Goal: Task Accomplishment & Management: Use online tool/utility

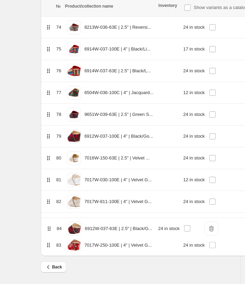
scroll to position [1704, 0]
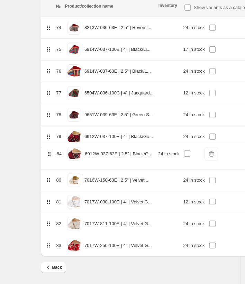
drag, startPoint x: 47, startPoint y: 246, endPoint x: 48, endPoint y: 151, distance: 95.2
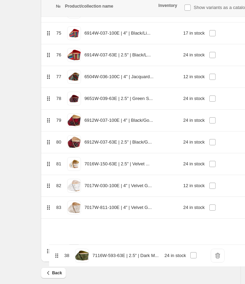
scroll to position [1704, 0]
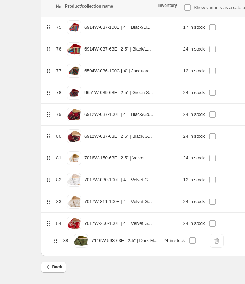
drag, startPoint x: 49, startPoint y: 108, endPoint x: 56, endPoint y: 243, distance: 135.2
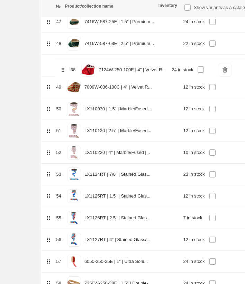
scroll to position [1093, 0]
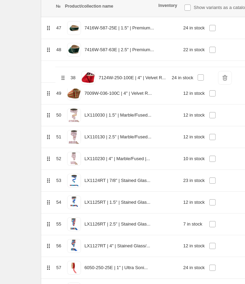
drag, startPoint x: 50, startPoint y: 107, endPoint x: 64, endPoint y: 80, distance: 31.3
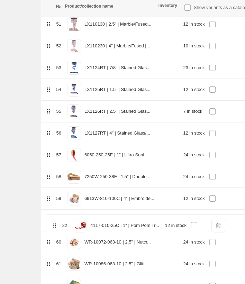
scroll to position [1187, 0]
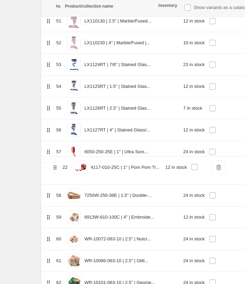
drag, startPoint x: 50, startPoint y: 60, endPoint x: 56, endPoint y: 172, distance: 111.7
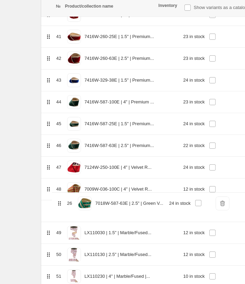
scroll to position [954, 0]
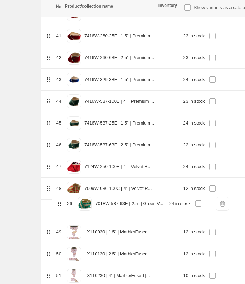
drag, startPoint x: 49, startPoint y: 51, endPoint x: 60, endPoint y: 206, distance: 155.2
click at [60, 206] on table "№ Product/collection name Inventory Show variants as a catalog item Delete All …" at bounding box center [179, 81] width 277 height 1849
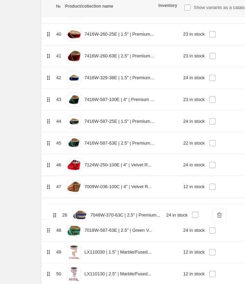
scroll to position [937, 0]
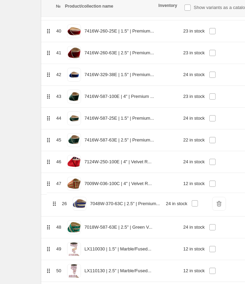
drag, startPoint x: 48, startPoint y: 43, endPoint x: 54, endPoint y: 206, distance: 163.9
click at [54, 206] on table "№ Product/collection name Inventory Show variants as a catalog item Delete All …" at bounding box center [179, 98] width 277 height 1849
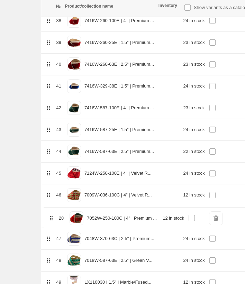
scroll to position [905, 0]
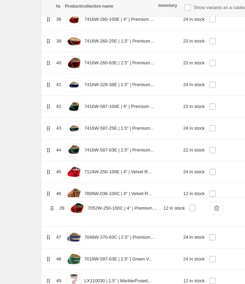
drag, startPoint x: 48, startPoint y: 68, endPoint x: 52, endPoint y: 211, distance: 142.7
click at [52, 218] on table "№ Product/collection name Inventory Show variants as a catalog item Delete All …" at bounding box center [179, 130] width 277 height 1849
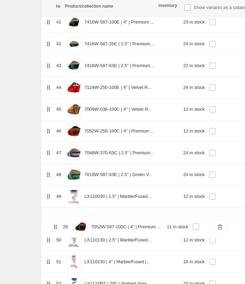
scroll to position [969, 0]
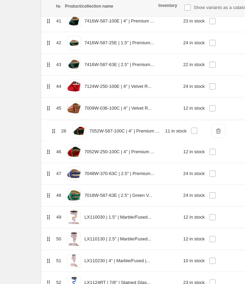
drag, startPoint x: 50, startPoint y: 32, endPoint x: 55, endPoint y: 134, distance: 102.3
click at [55, 134] on table "№ Product/collection name Inventory Show variants as a catalog item Delete All …" at bounding box center [179, 67] width 277 height 1849
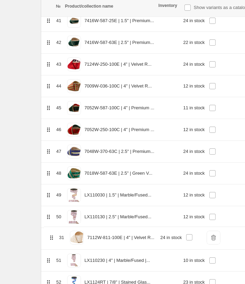
scroll to position [976, 0]
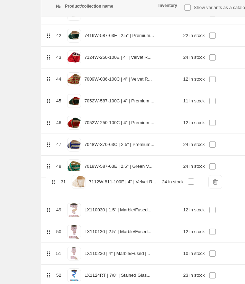
drag, startPoint x: 48, startPoint y: 136, endPoint x: 54, endPoint y: 184, distance: 48.1
click at [54, 184] on table "№ Product/collection name Inventory Show variants as a catalog item Delete All …" at bounding box center [179, 59] width 277 height 1849
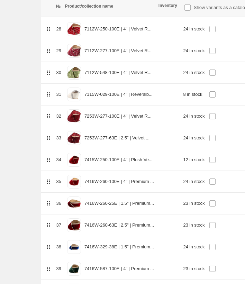
scroll to position [666, 0]
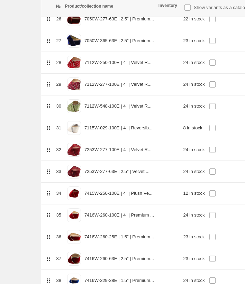
drag, startPoint x: 48, startPoint y: 73, endPoint x: 47, endPoint y: 65, distance: 8.0
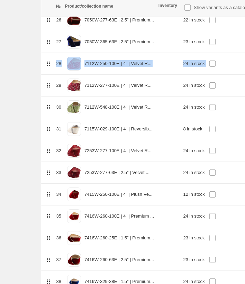
click at [49, 69] on td at bounding box center [47, 64] width 13 height 22
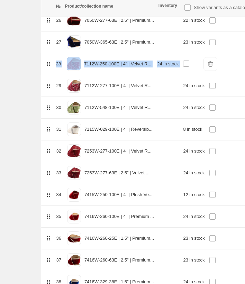
click at [47, 63] on icon at bounding box center [48, 64] width 7 height 7
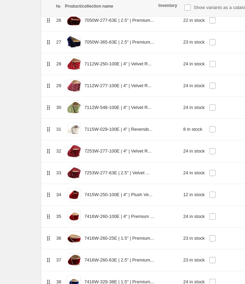
click at [53, 105] on td at bounding box center [47, 108] width 13 height 22
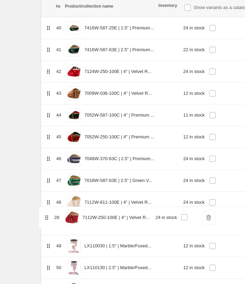
scroll to position [943, 0]
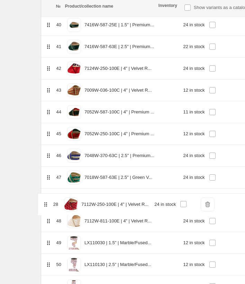
drag, startPoint x: 49, startPoint y: 67, endPoint x: 47, endPoint y: 204, distance: 137.1
click at [46, 209] on table "№ Product/collection name Inventory Show variants as a catalog item Delete All …" at bounding box center [179, 92] width 277 height 1849
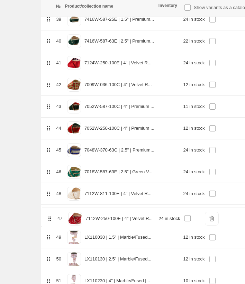
drag, startPoint x: 49, startPoint y: 200, endPoint x: 51, endPoint y: 215, distance: 15.0
click at [51, 216] on table "№ Product/collection name Inventory Show variants as a catalog item Delete All …" at bounding box center [179, 87] width 277 height 1849
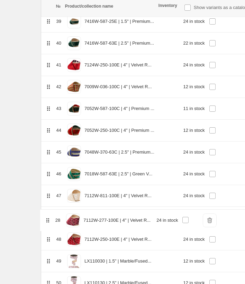
scroll to position [930, 0]
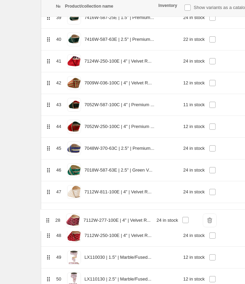
drag, startPoint x: 48, startPoint y: 55, endPoint x: 47, endPoint y: 223, distance: 168.0
click at [47, 223] on tbody "1 2300W-012-100E | 4" | Shimmer ... 24 in stock DeleteIcon 2 2300W-012-25E | 1"…" at bounding box center [179, 115] width 277 height 1833
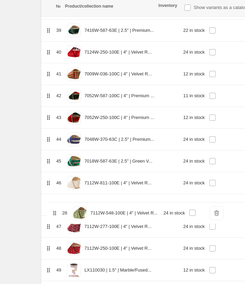
scroll to position [916, 0]
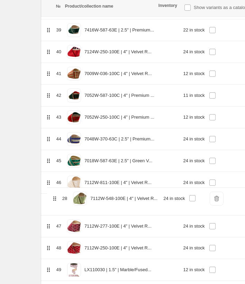
drag, startPoint x: 51, startPoint y: 75, endPoint x: 57, endPoint y: 202, distance: 126.9
click at [57, 202] on table "№ Product/collection name Inventory Show variants as a catalog item Delete All …" at bounding box center [179, 119] width 277 height 1849
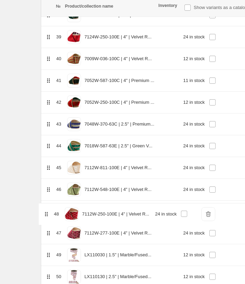
scroll to position [933, 0]
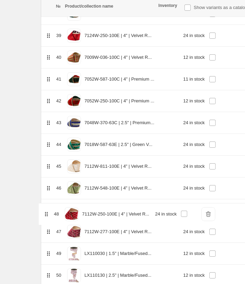
drag, startPoint x: 51, startPoint y: 249, endPoint x: 53, endPoint y: 205, distance: 43.7
click at [51, 206] on table "№ Product/collection name Inventory Show variants as a catalog item Delete All …" at bounding box center [179, 103] width 277 height 1849
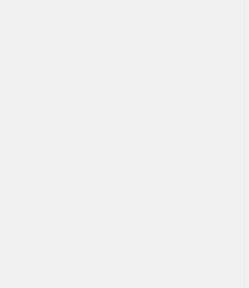
scroll to position [0, 0]
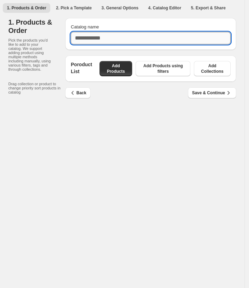
click at [116, 37] on input "Catalog name" at bounding box center [151, 38] width 160 height 12
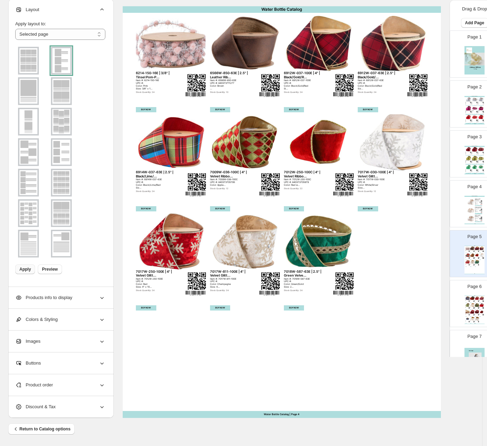
click at [475, 296] on div "Water Bottle Catalog" at bounding box center [474, 295] width 20 height 0
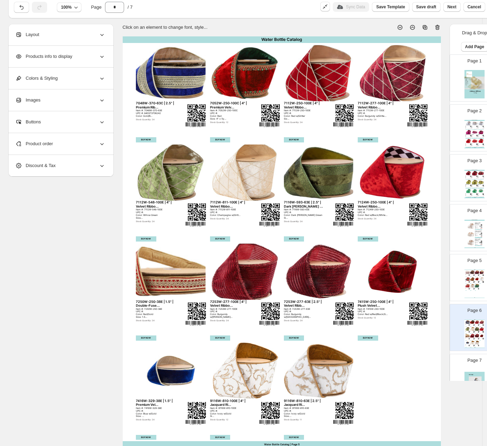
scroll to position [4, 0]
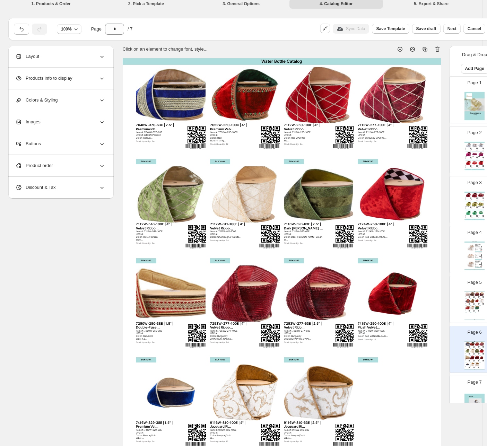
click at [470, 306] on img at bounding box center [472, 307] width 5 height 4
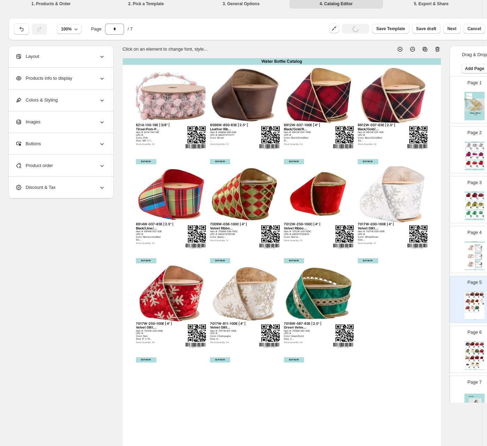
click at [40, 165] on span "Product order" at bounding box center [34, 165] width 38 height 7
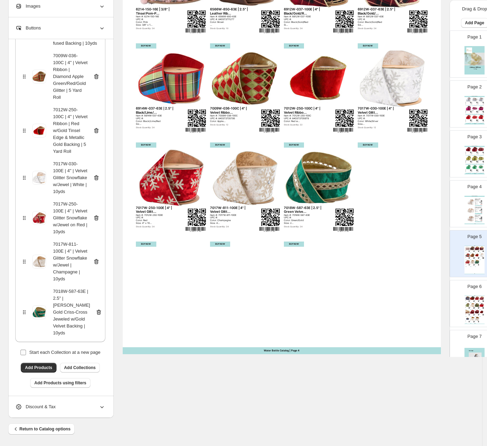
scroll to position [125, 0]
click at [34, 365] on span "Add Products" at bounding box center [38, 368] width 27 height 6
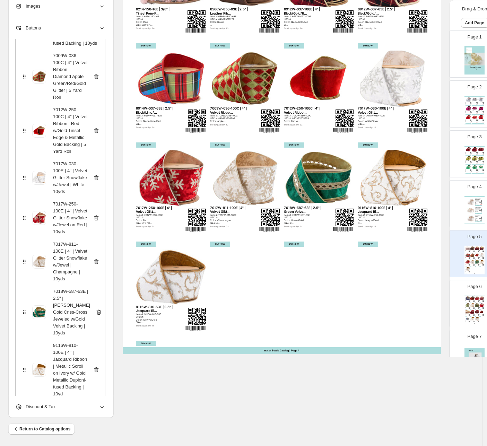
click at [470, 312] on img at bounding box center [472, 312] width 5 height 4
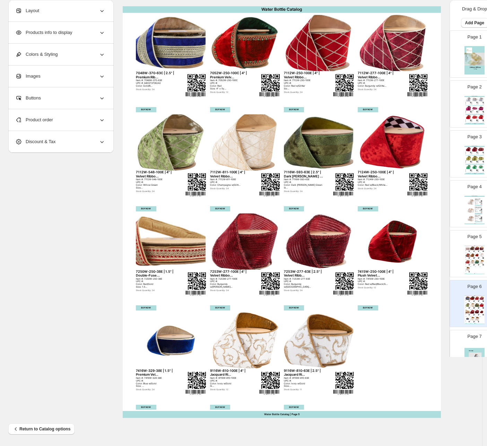
scroll to position [0, 0]
click at [30, 130] on div "Product order" at bounding box center [60, 119] width 90 height 21
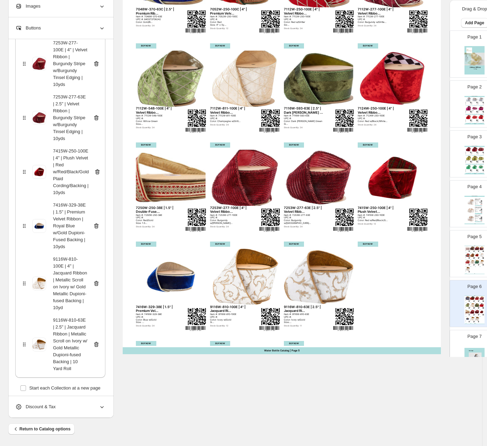
scroll to position [495, 0]
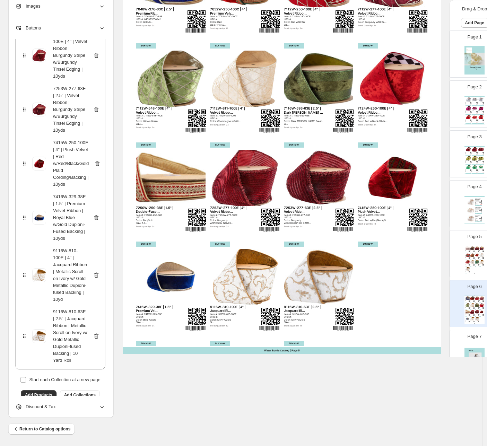
click at [95, 333] on icon at bounding box center [96, 335] width 5 height 5
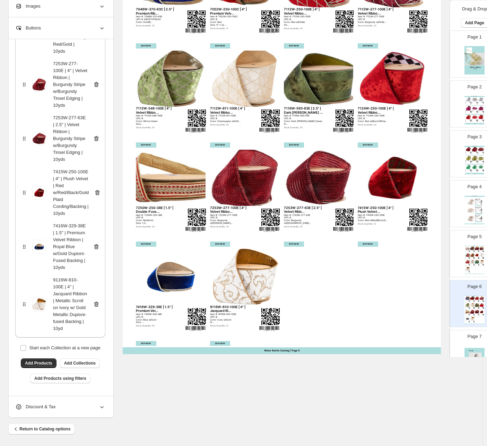
scroll to position [434, 0]
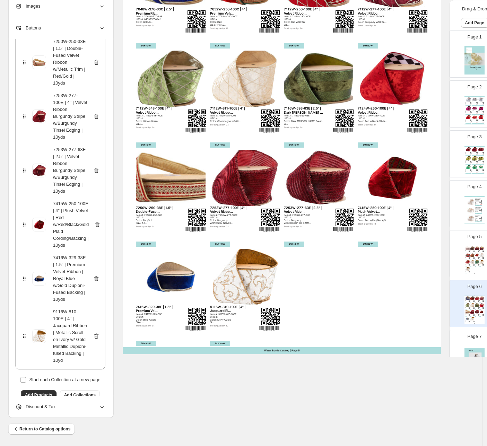
click at [96, 333] on icon at bounding box center [96, 335] width 5 height 5
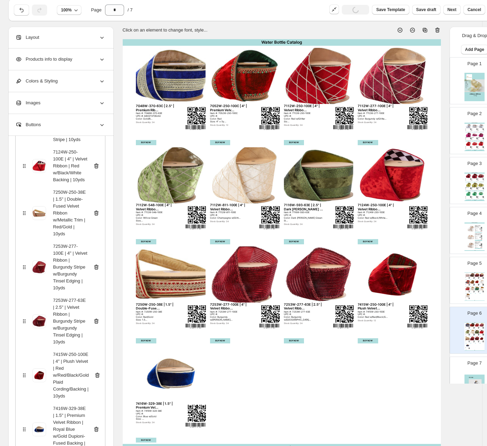
scroll to position [21, 0]
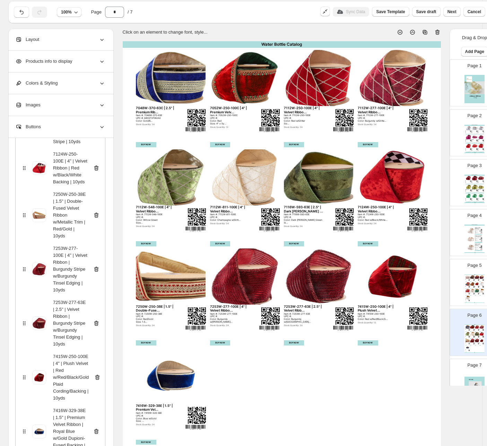
click at [474, 292] on img at bounding box center [476, 290] width 5 height 4
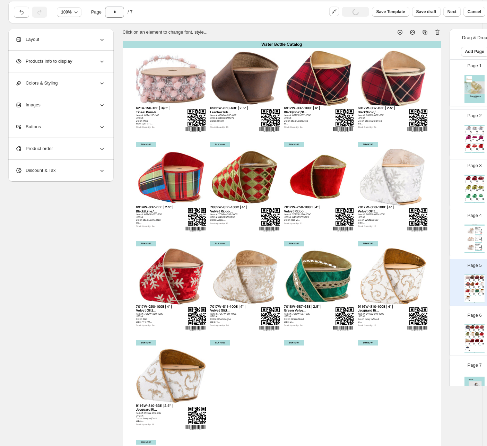
scroll to position [0, 0]
click at [479, 336] on img at bounding box center [481, 334] width 5 height 4
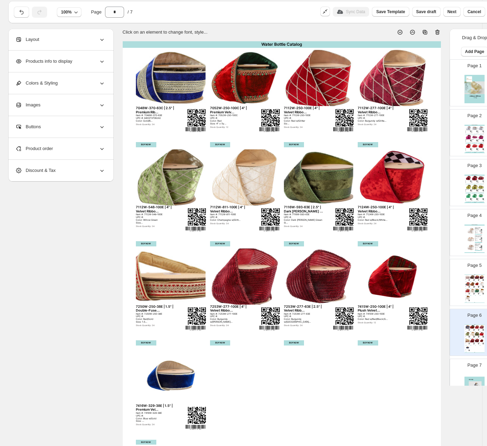
click at [471, 297] on div "Water Bottle Catalog 6214-150-16E | 3/8" | Tinsel Pom-P... Item #: 6214-150-16E…" at bounding box center [474, 288] width 20 height 28
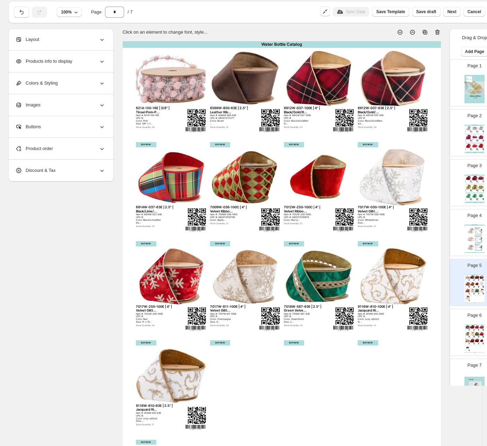
click at [51, 43] on div "Layout" at bounding box center [60, 39] width 90 height 21
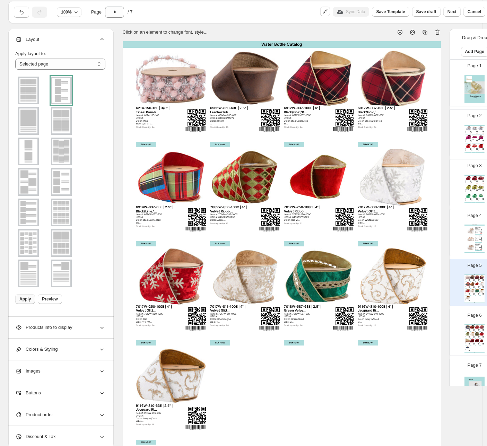
click at [63, 153] on img at bounding box center [61, 151] width 18 height 25
click at [28, 299] on span "Apply" at bounding box center [24, 299] width 11 height 6
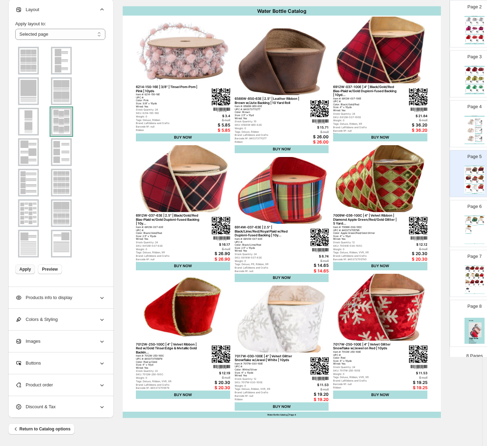
scroll to position [87, 0]
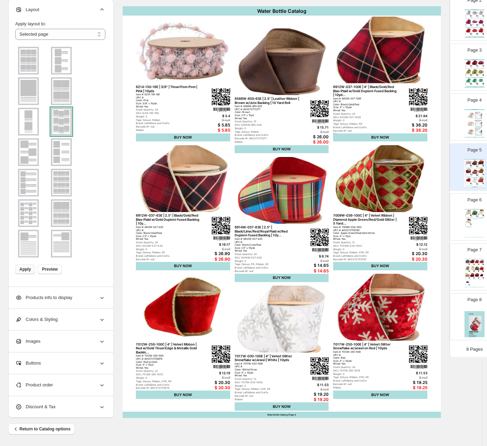
click at [469, 226] on div "Water Bottle Catalog 7017W-811-100E | 4" | Velvet Glitter Snowflake w/Jewel | C…" at bounding box center [474, 223] width 20 height 28
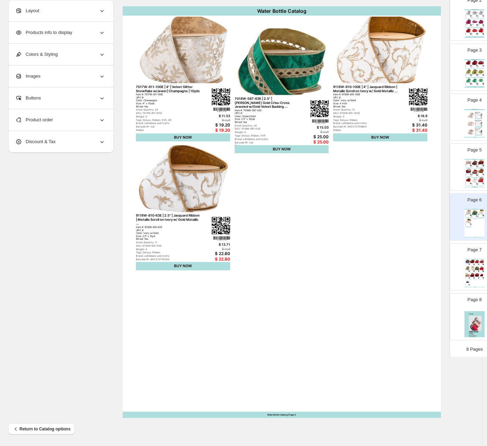
click at [478, 175] on div "SKU: 7009W-036-100C" at bounding box center [480, 175] width 4 height 0
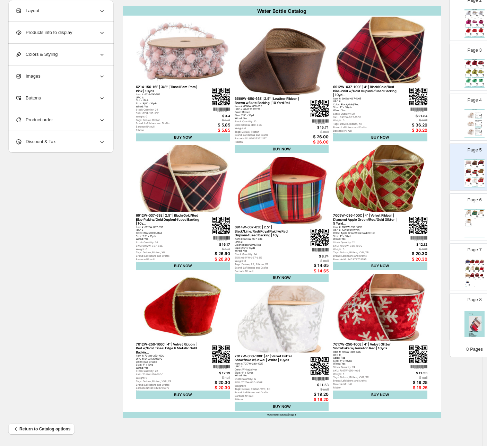
scroll to position [35, 0]
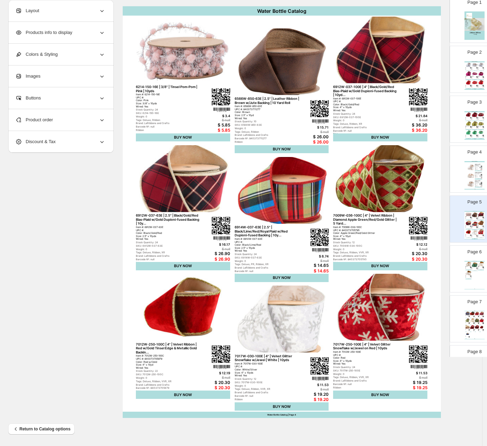
click at [44, 7] on div "Layout" at bounding box center [60, 10] width 90 height 21
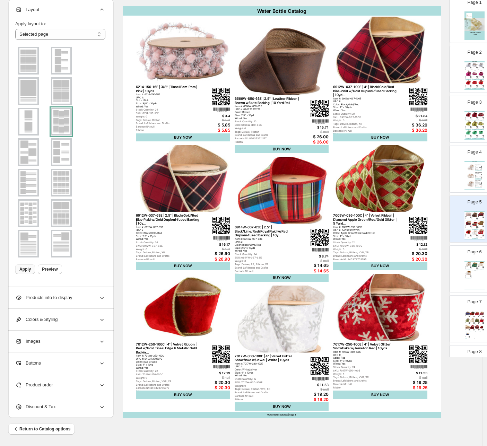
click at [23, 118] on img at bounding box center [28, 121] width 18 height 25
click at [23, 268] on span "Apply" at bounding box center [24, 269] width 11 height 6
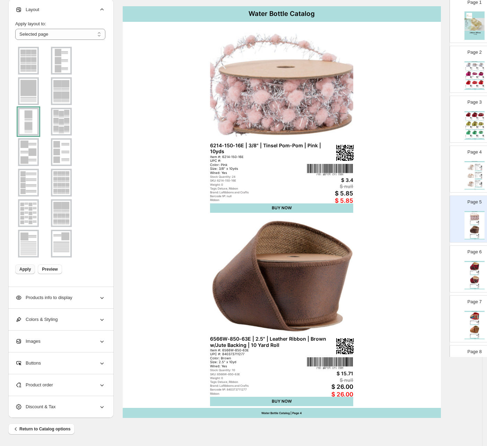
click at [475, 271] on div "Water Bottle Catalog 6912W-037-100E | 4" | Black/Gold/Red Bias-Plaid w/Gold Dup…" at bounding box center [474, 275] width 20 height 28
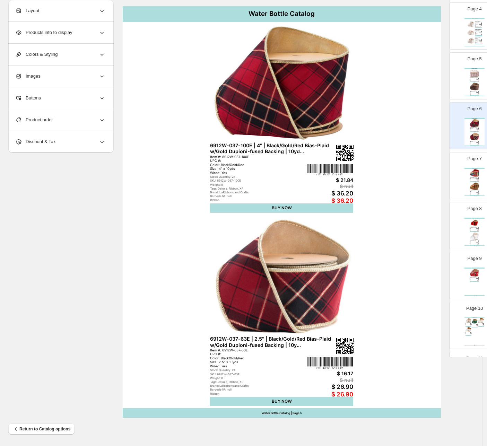
scroll to position [131, 0]
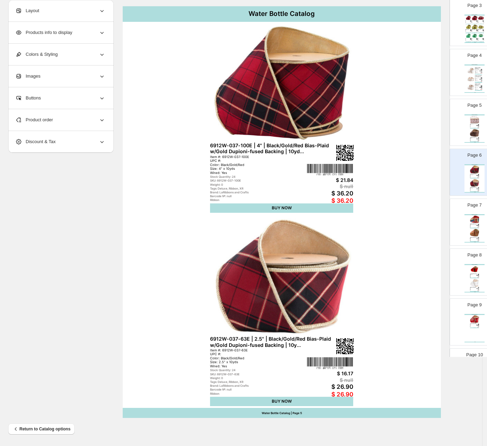
click at [482, 212] on div "Page 7 Water Bottle Catalog 6914W-037-63E | 2.5" | Black/Lime/Red/Royal Plaid w…" at bounding box center [471, 219] width 44 height 46
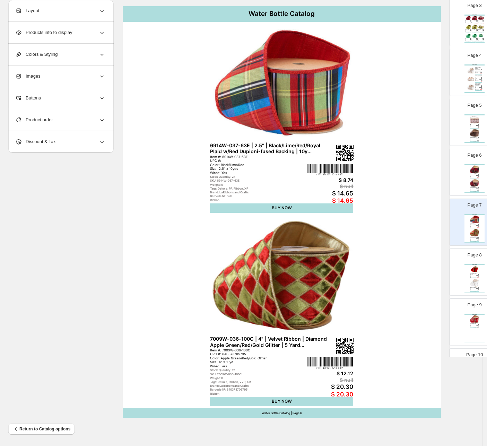
click at [466, 262] on div "Page 8 Water Bottle Catalog 7012W-250-100C | 4" | Velvet Ribbon | Red w/Gold Ti…" at bounding box center [471, 269] width 44 height 46
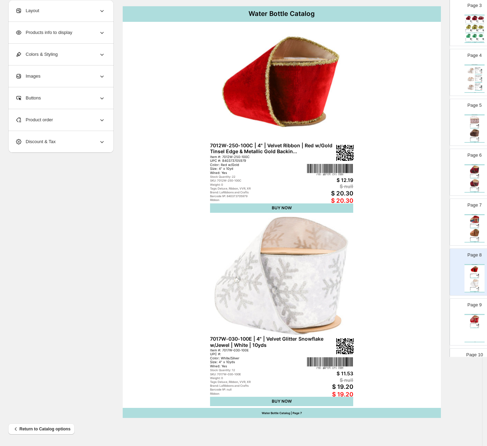
click at [465, 311] on div "Page 9 Water Bottle Catalog 7017W-250-100E | 4" | Velvet Glitter Snowflake w/Je…" at bounding box center [471, 319] width 44 height 46
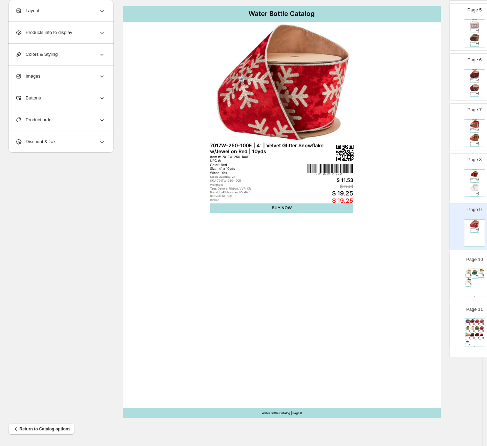
scroll to position [235, 0]
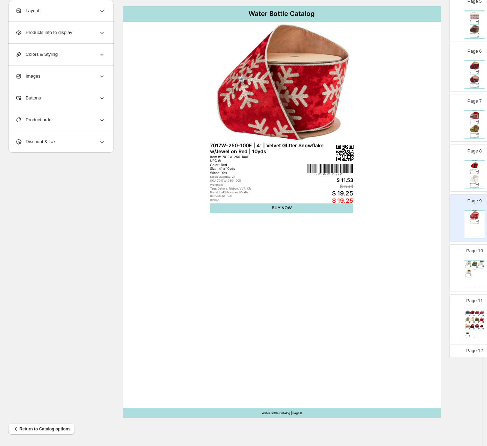
click at [479, 279] on div "Water Bottle Catalog 7017W-811-100E | 4" | Velvet Glitter Snowflake w/Jewel | C…" at bounding box center [474, 274] width 20 height 28
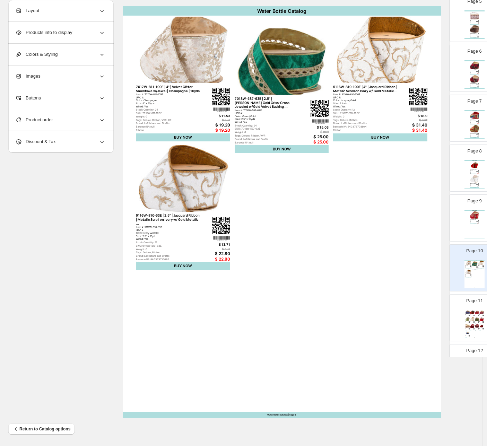
click at [477, 228] on div "Water Bottle Catalog 7017W-250-100E | 4" | Velvet Glitter Snowflake w/Jewel on …" at bounding box center [474, 224] width 20 height 28
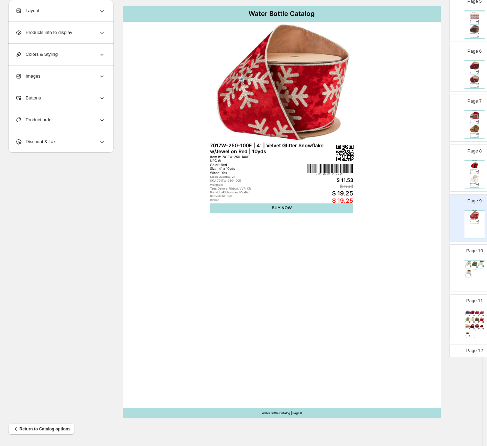
click at [56, 119] on div "Product order" at bounding box center [60, 119] width 90 height 21
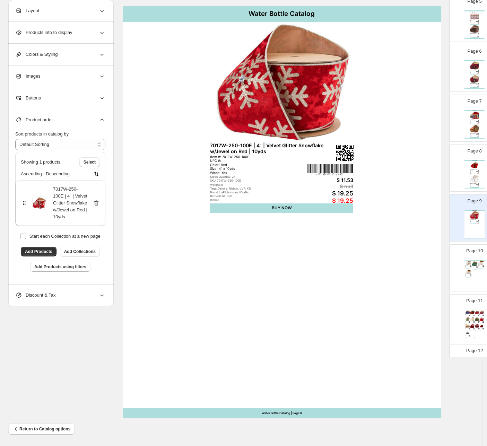
click at [96, 201] on icon at bounding box center [96, 203] width 5 height 5
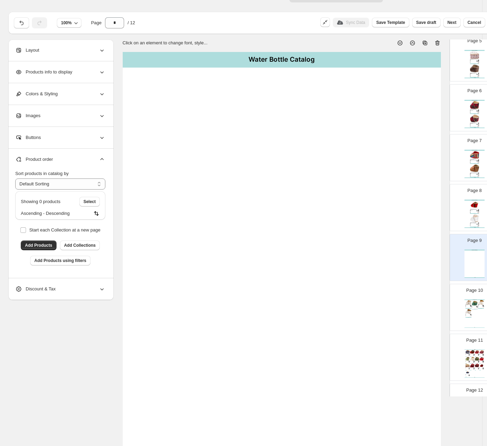
scroll to position [0, 0]
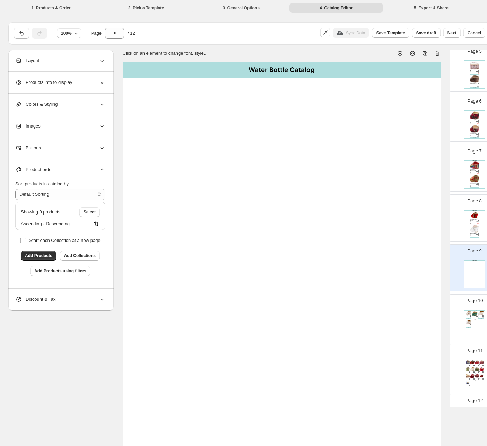
click at [436, 54] on icon at bounding box center [437, 53] width 5 height 5
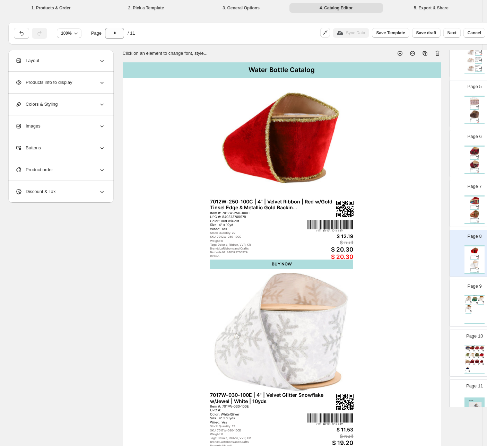
scroll to position [183, 0]
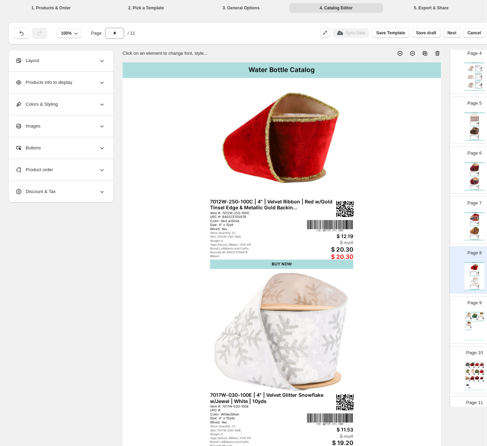
click at [470, 180] on img at bounding box center [474, 181] width 9 height 8
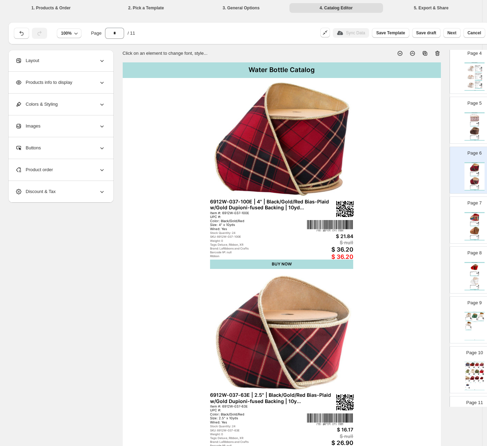
click at [43, 64] on div "Layout" at bounding box center [60, 60] width 90 height 21
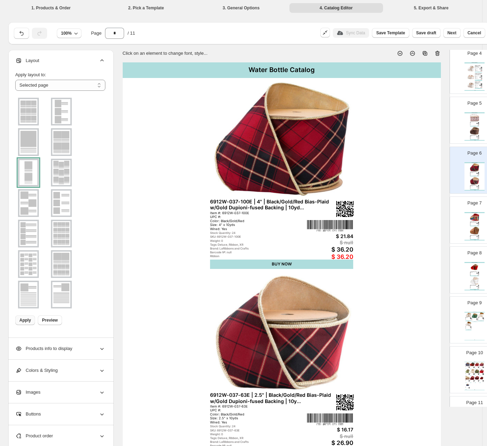
click at [30, 231] on img at bounding box center [28, 233] width 18 height 25
click at [20, 321] on span "Apply" at bounding box center [24, 320] width 11 height 6
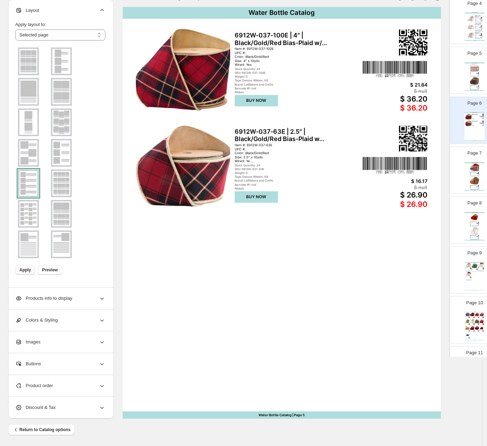
scroll to position [56, 0]
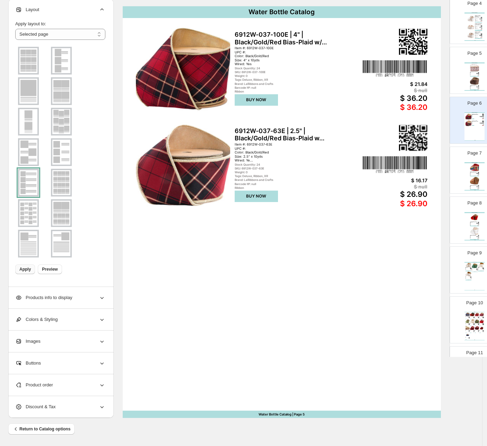
click at [37, 384] on span "Product order" at bounding box center [34, 384] width 38 height 7
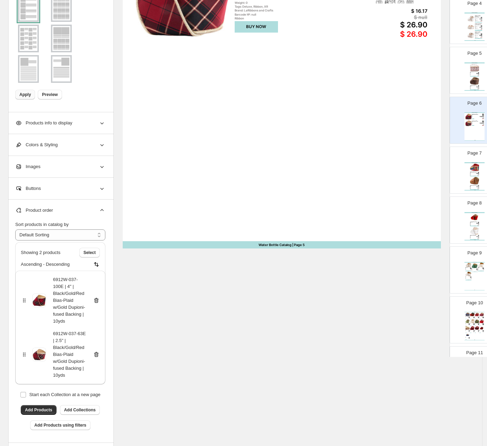
scroll to position [273, 0]
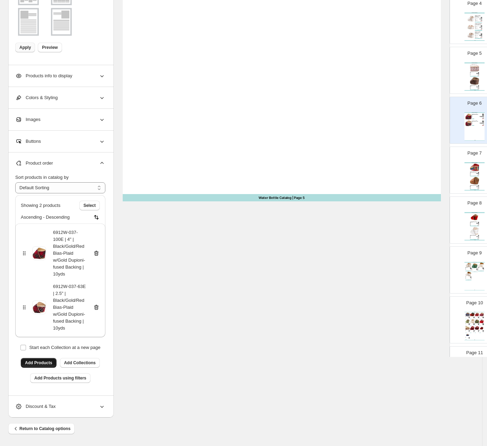
click at [38, 365] on span "Add Products" at bounding box center [38, 363] width 27 height 6
click at [475, 178] on div "Water Bottle Catalog 6914W-037-63E | 2.5" | Black/Lime/Red/Royal Plaid w/Red Du…" at bounding box center [474, 176] width 20 height 28
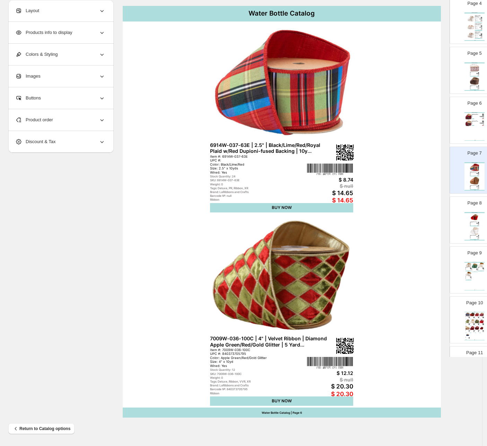
scroll to position [56, 0]
click at [473, 209] on div "Page 8 Water Bottle Catalog 7012W-250-100C | 4" | Velvet Ribbon | Red w/Gold Ti…" at bounding box center [471, 217] width 44 height 46
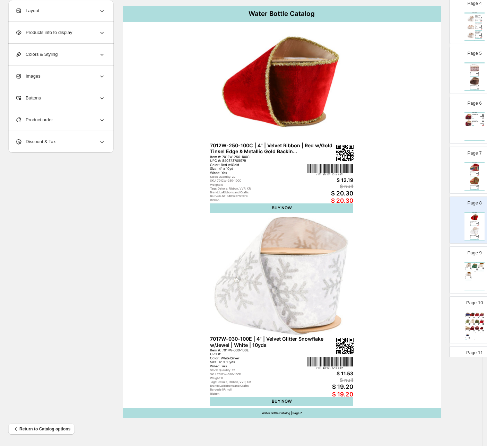
click at [478, 265] on img at bounding box center [481, 264] width 6 height 5
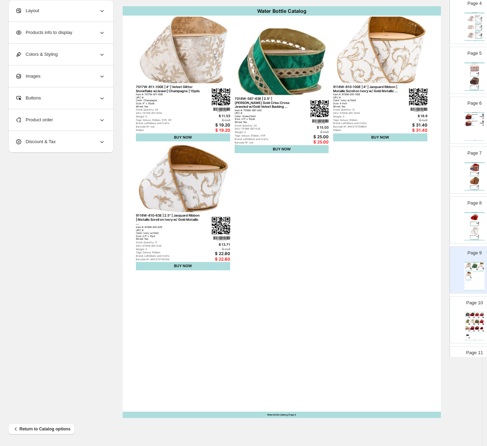
click at [467, 305] on div "Page 10 Water Bottle Catalog 7048W-370-63C | 2.5" | Premium Rib... Item #: 7048…" at bounding box center [474, 319] width 50 height 47
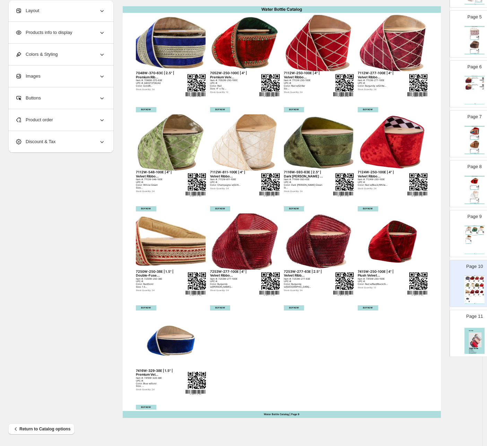
scroll to position [235, 0]
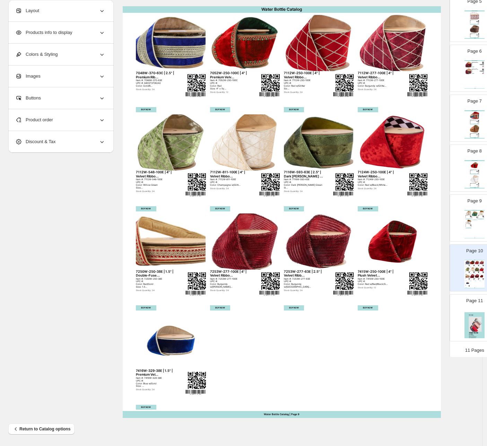
click at [470, 177] on img at bounding box center [474, 179] width 9 height 8
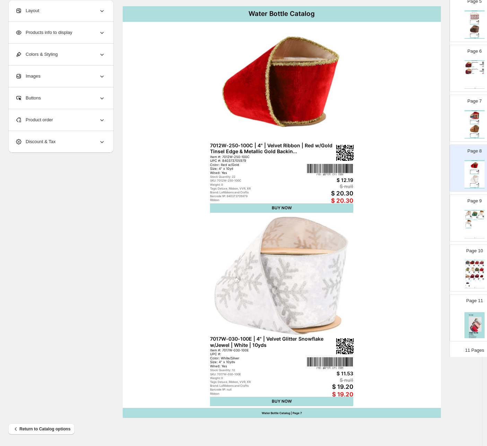
click at [464, 134] on div "Water Bottle Catalog 6914W-037-63E | 2.5" | Black/Lime/Red/Royal Plaid w/Red Du…" at bounding box center [474, 124] width 20 height 28
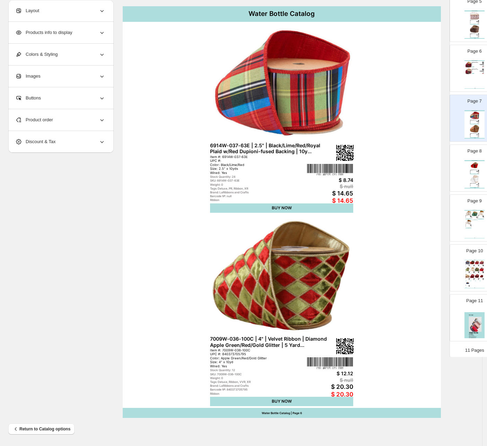
click at [457, 78] on div "Page 6 Water Bottle Catalog 6912W-037-100E | 4" | Black/Gold/Red Bias-Plaid w/.…" at bounding box center [471, 65] width 44 height 46
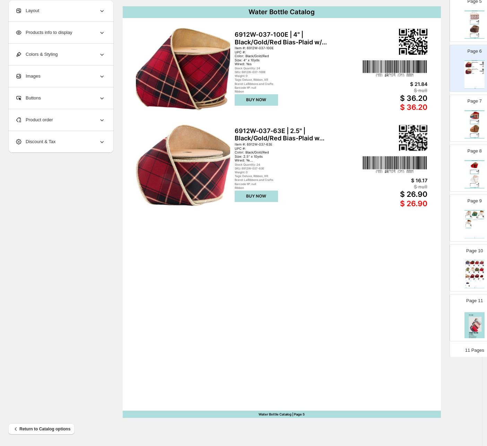
click at [54, 118] on div "Product order" at bounding box center [60, 119] width 90 height 21
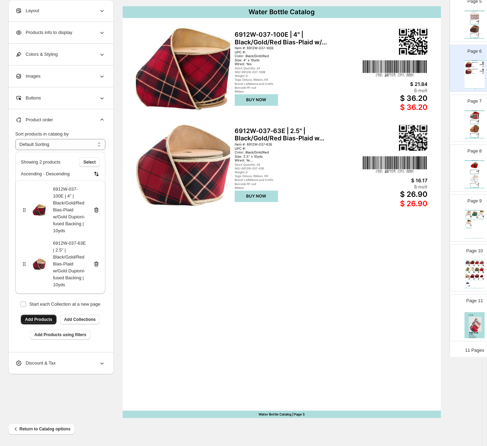
click at [43, 317] on span "Add Products" at bounding box center [38, 320] width 27 height 6
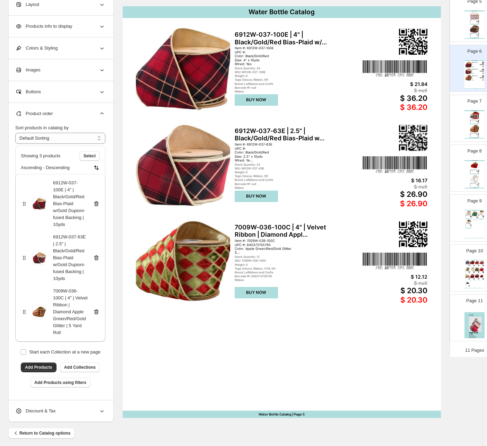
click at [482, 127] on div "Page 7 Water Bottle Catalog 6914W-037-63E | 2.5" | Black/Lime/Red/Royal Plaid w…" at bounding box center [471, 115] width 44 height 46
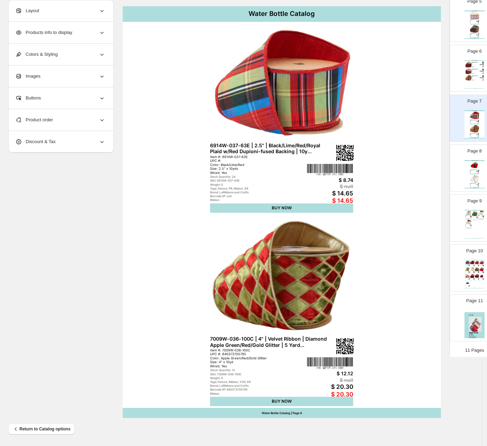
click at [472, 77] on div "Item #: 7009W-036-100C UPC #: 840373705795 Color: Apple Green/Red/Gold Glitter …" at bounding box center [474, 76] width 7 height 1
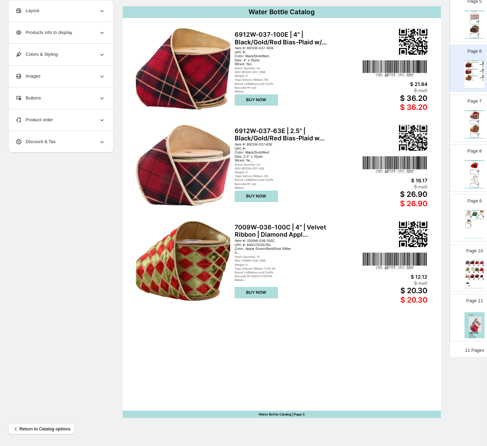
click at [58, 125] on div "Product order" at bounding box center [60, 119] width 90 height 21
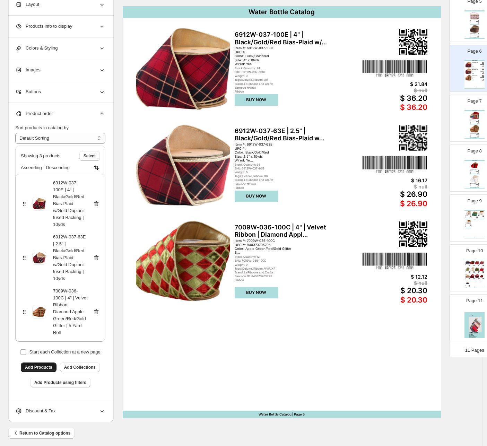
click at [41, 366] on span "Add Products" at bounding box center [38, 367] width 27 height 6
click at [459, 117] on div "Page 7 Water Bottle Catalog 6914W-037-63E | 2.5" | Black/Lime/Red/Royal Plaid w…" at bounding box center [471, 115] width 44 height 46
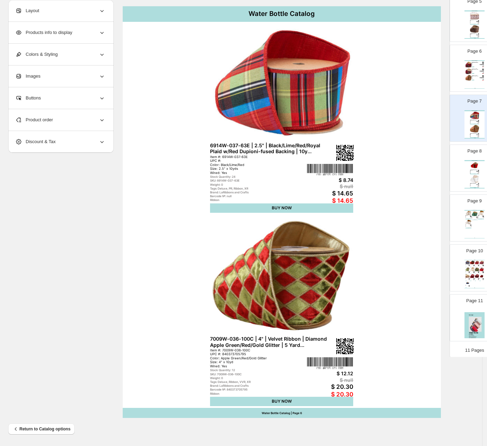
click at [464, 82] on div "Water Bottle Catalog 6912W-037-100E | 4" | Black/Gold/Red Bias-Plaid w/... Item…" at bounding box center [474, 74] width 20 height 28
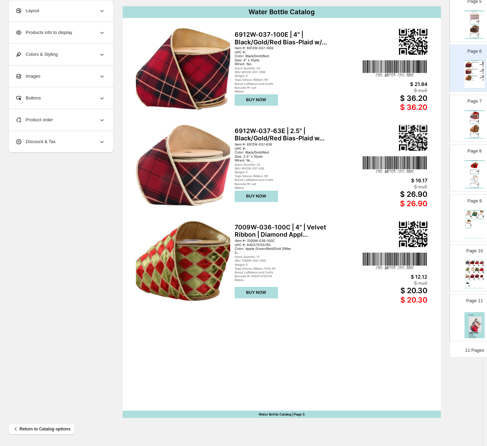
click at [64, 114] on div "Product order" at bounding box center [60, 119] width 90 height 21
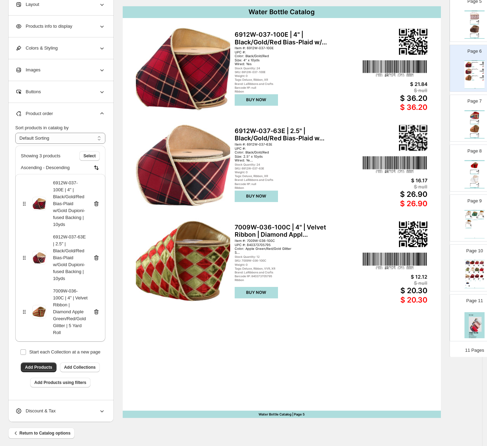
click at [95, 313] on icon at bounding box center [96, 311] width 7 height 7
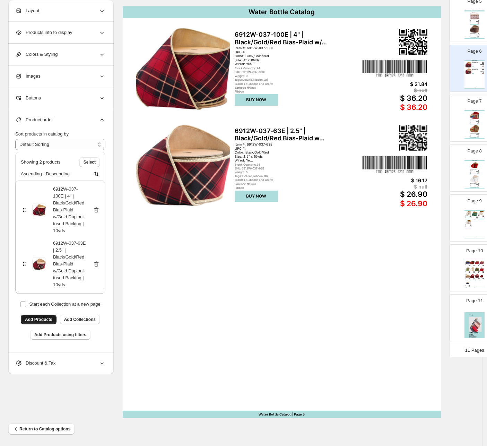
click at [39, 320] on span "Add Products" at bounding box center [38, 320] width 27 height 6
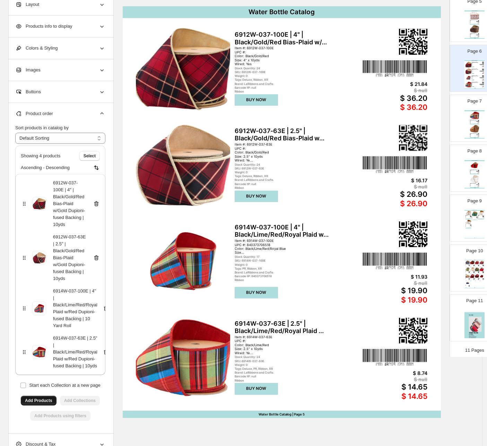
click at [464, 125] on div "Water Bottle Catalog 6914W-037-63E | 2.5" | Black/Lime/Red/Royal Plaid w/Red Du…" at bounding box center [474, 124] width 20 height 28
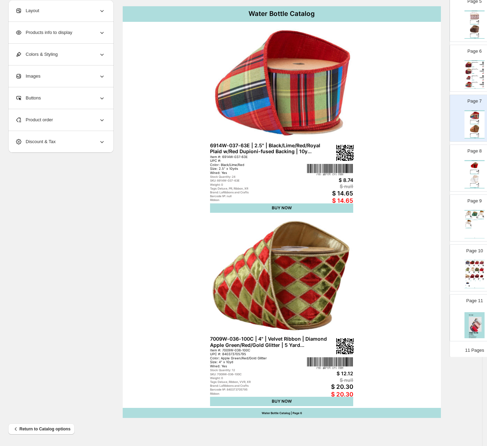
click at [57, 123] on div "Product order" at bounding box center [60, 119] width 90 height 21
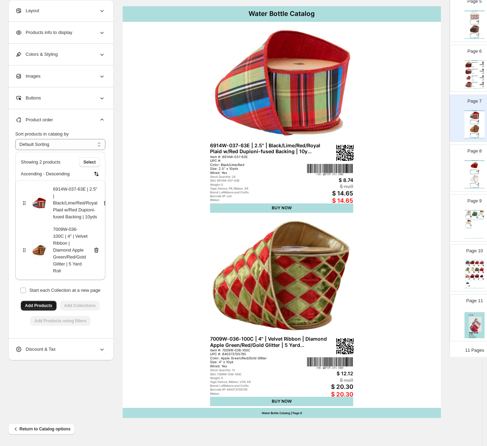
click at [103, 204] on icon at bounding box center [106, 202] width 7 height 7
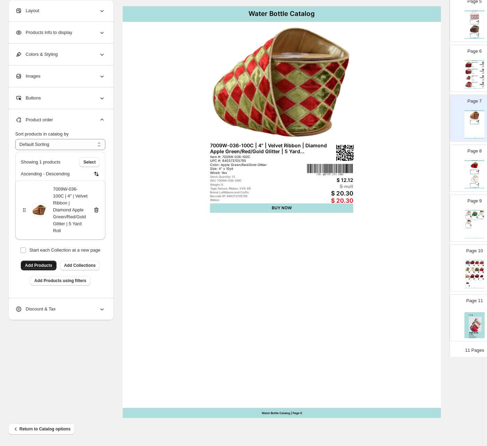
click at [457, 164] on div "Page 8 Water Bottle Catalog 7012W-250-100C | 4" | Velvet Ribbon | Red w/Gold Ti…" at bounding box center [471, 165] width 44 height 46
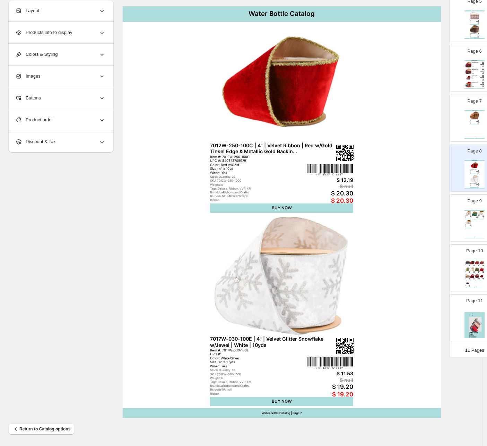
click at [455, 234] on div "Page 9 Water Bottle Catalog 7017W-811-100E | 4" | Velvet Glitter Snowflake w/Je…" at bounding box center [471, 215] width 44 height 46
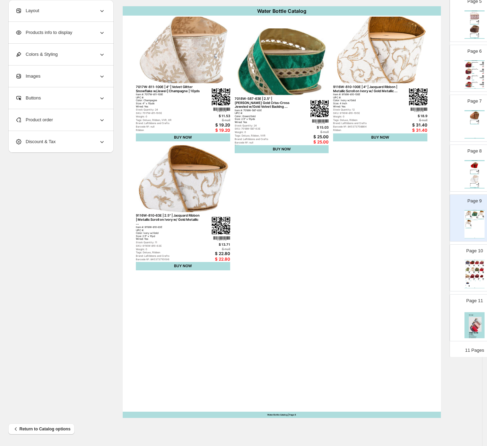
click at [454, 262] on div "Page 10 Water Bottle Catalog 7048W-370-63C | 2.5" | Premium Rib... Item #: 7048…" at bounding box center [471, 265] width 44 height 46
type input "**"
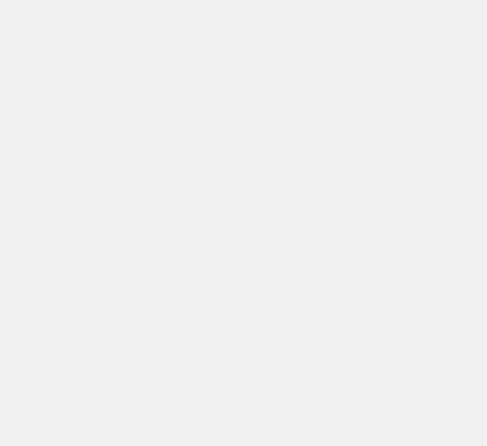
scroll to position [0, 0]
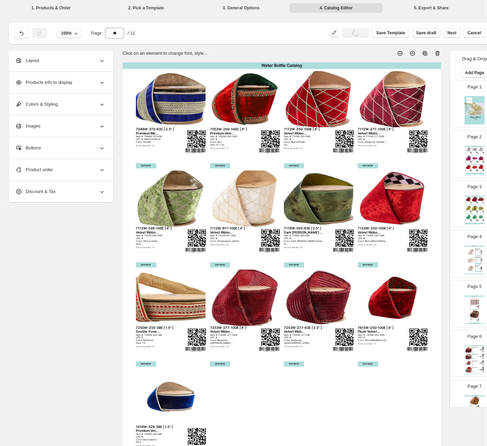
click at [420, 32] on span "Save draft" at bounding box center [426, 33] width 20 height 6
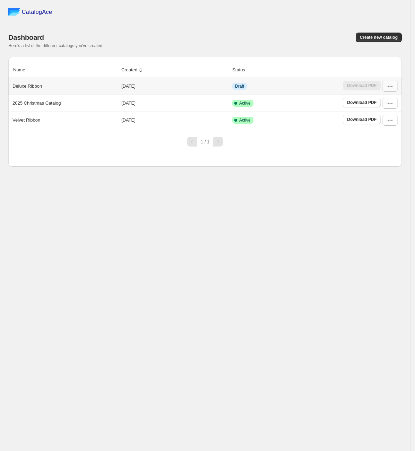
click at [391, 86] on icon "button" at bounding box center [389, 86] width 7 height 7
click at [380, 136] on span "Edit" at bounding box center [390, 137] width 36 height 7
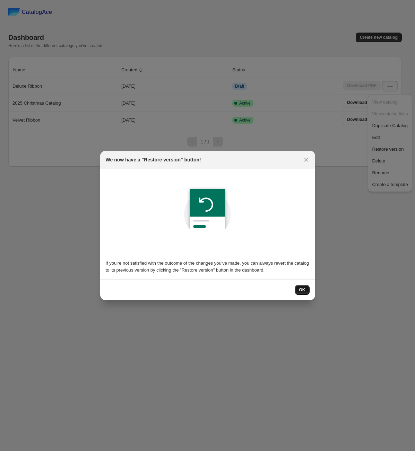
click at [298, 290] on button "OK" at bounding box center [302, 290] width 15 height 10
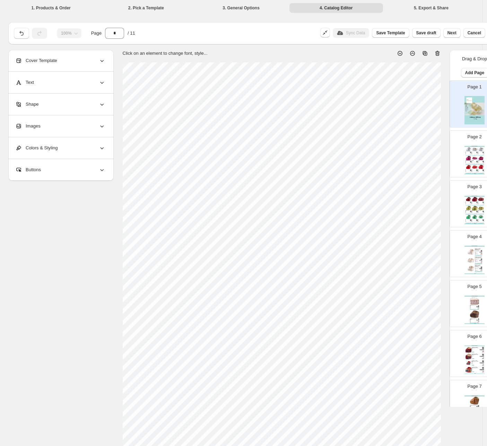
click at [458, 169] on div "Page 2 Water Bottle Catalog 2300W-012-100E | 4" | Shimmer Satin Ribbon | Silver…" at bounding box center [471, 151] width 44 height 46
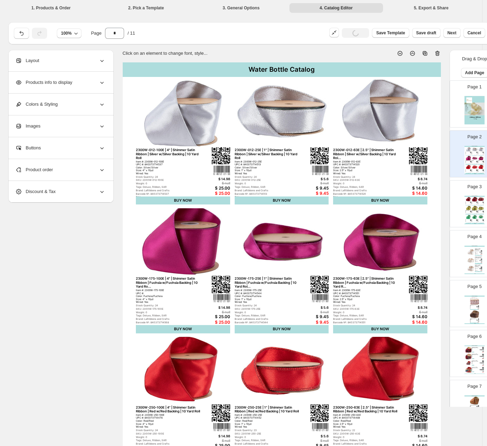
click at [471, 210] on img at bounding box center [474, 208] width 6 height 5
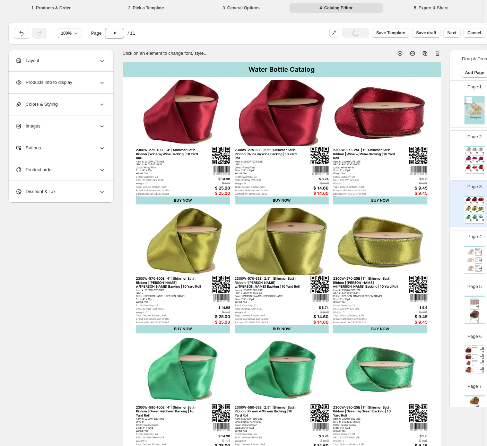
click at [469, 250] on img at bounding box center [470, 252] width 8 height 8
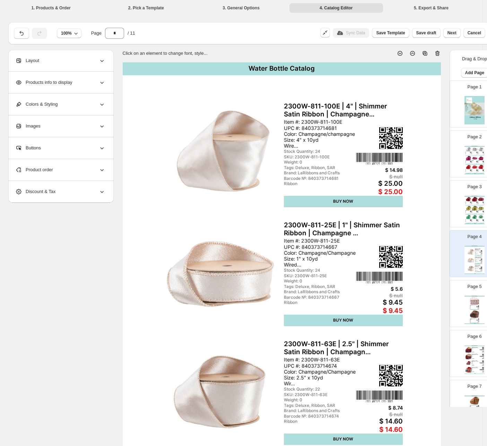
click at [465, 302] on div "Water Bottle Catalog 6214-150-16E | 3/8" | Tinsel Pom-Pom | Pink | 10yds Item #…" at bounding box center [474, 309] width 20 height 28
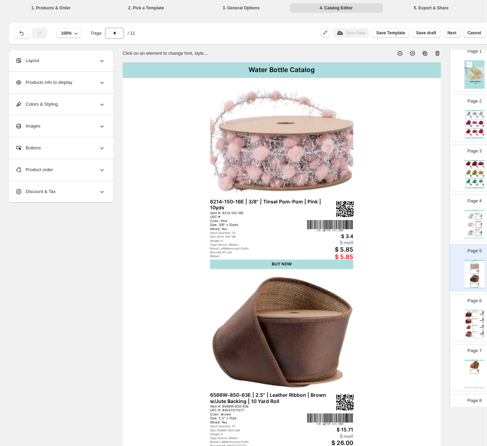
scroll to position [52, 0]
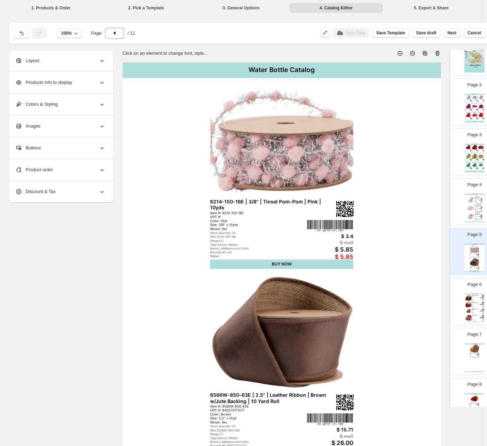
click at [465, 312] on img at bounding box center [468, 311] width 6 height 6
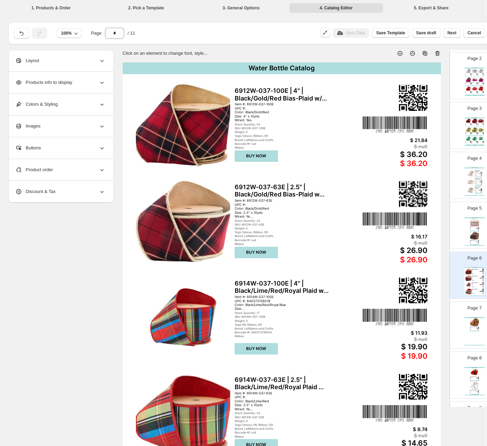
scroll to position [104, 0]
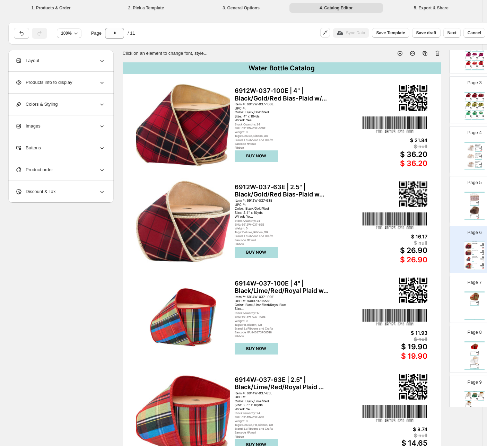
click at [458, 302] on div "Page 7 Water Bottle Catalog 7009W-036-100C | 4" | Velvet Ribbon | Diamond Apple…" at bounding box center [471, 296] width 44 height 46
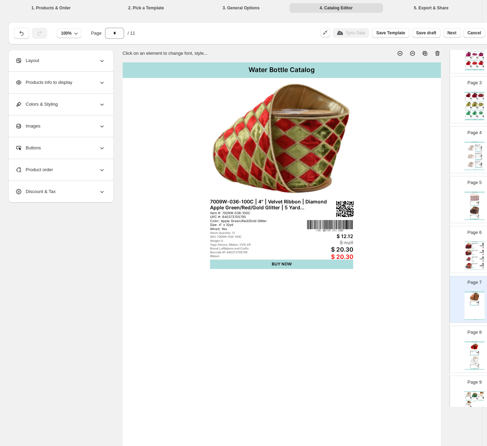
click at [470, 345] on img at bounding box center [474, 346] width 9 height 8
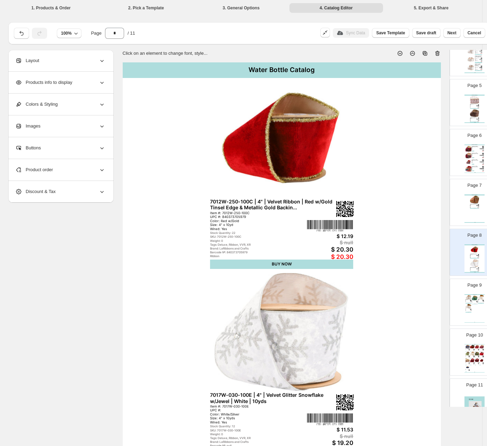
scroll to position [208, 0]
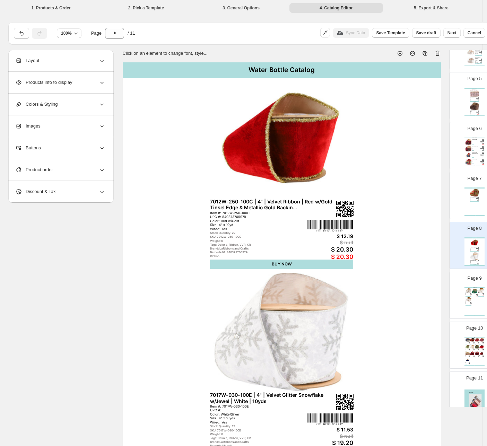
click at [467, 305] on div "Water Bottle Catalog 7017W-811-100E | 4" | Velvet Glitter Snowflake w/Jewel | C…" at bounding box center [474, 301] width 20 height 28
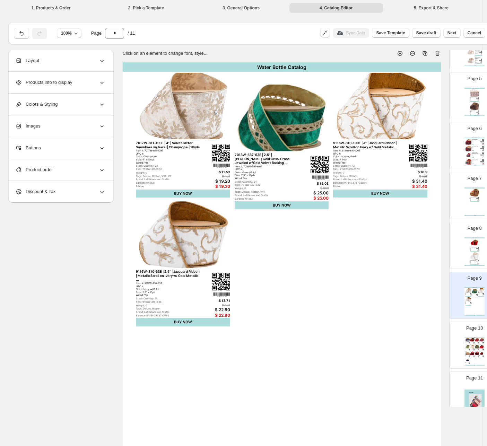
click at [460, 259] on div "Page 8 Water Bottle Catalog 7012W-250-100C | 4" | Velvet Ribbon | Red w/Gold Ti…" at bounding box center [471, 242] width 44 height 46
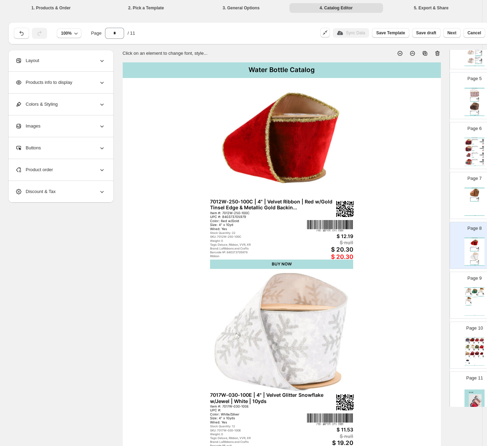
click at [467, 208] on div "Water Bottle Catalog 7009W-036-100C | 4" | Velvet Ribbon | Diamond Apple Green/…" at bounding box center [474, 201] width 20 height 28
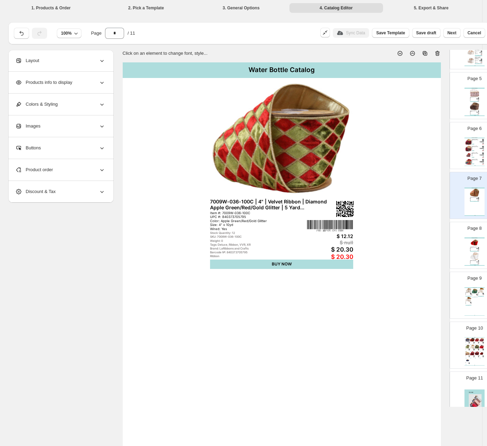
click at [50, 62] on div "Layout" at bounding box center [60, 60] width 90 height 21
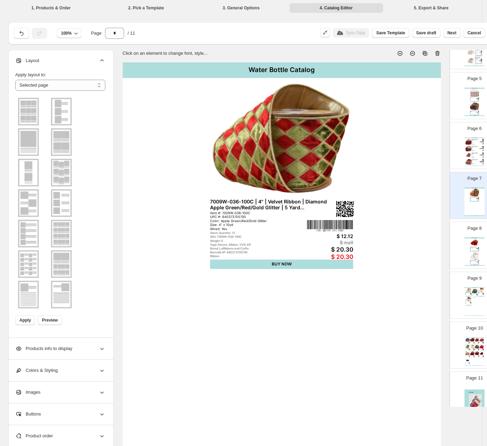
click at [480, 311] on div "Page 9 Water Bottle Catalog 7017W-811-100E | 4" | Velvet Glitter Snowflake w/Je…" at bounding box center [471, 292] width 44 height 46
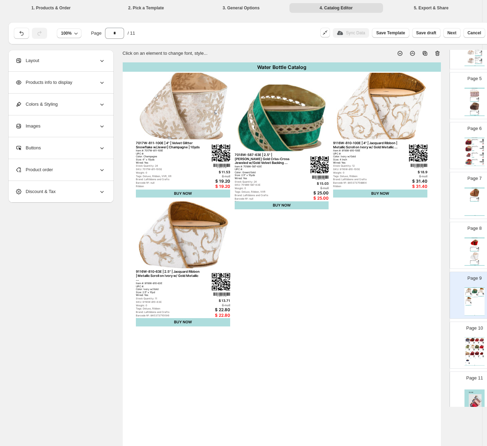
click at [456, 250] on div "Page 8 Water Bottle Catalog 7012W-250-100C | 4" | Velvet Ribbon | Red w/Gold Ti…" at bounding box center [471, 242] width 44 height 46
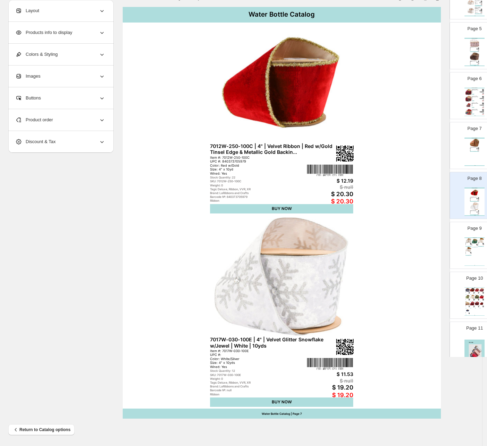
scroll to position [56, 0]
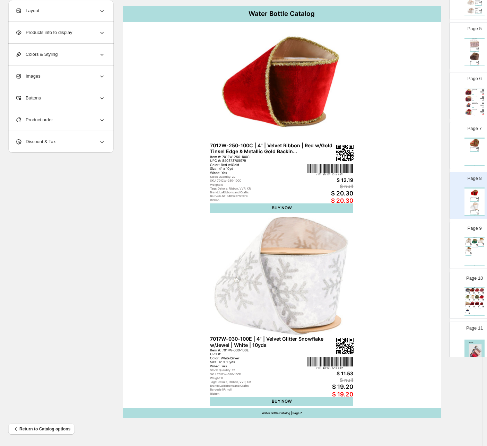
click at [455, 263] on div "Page 9 Water Bottle Catalog 7017W-811-100E | 4" | Velvet Glitter Snowflake w/Je…" at bounding box center [471, 242] width 44 height 46
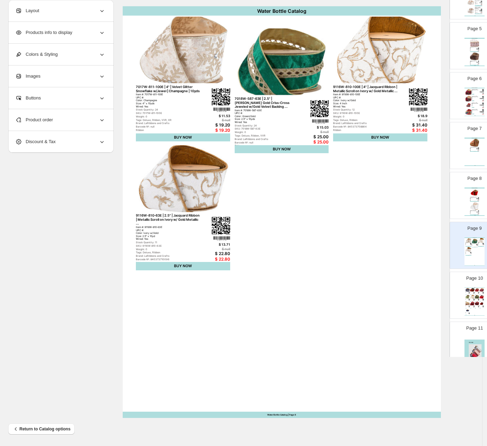
click at [45, 117] on span "Product order" at bounding box center [34, 119] width 38 height 7
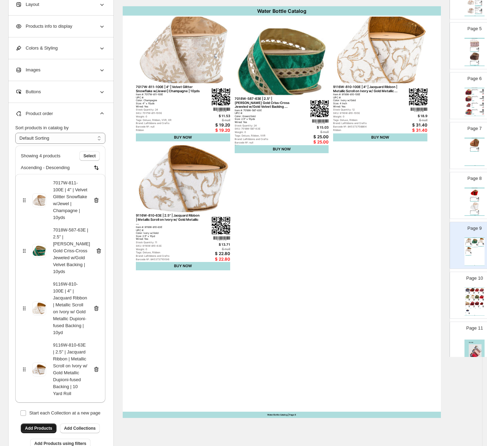
click at [38, 425] on span "Add Products" at bounding box center [38, 428] width 27 height 6
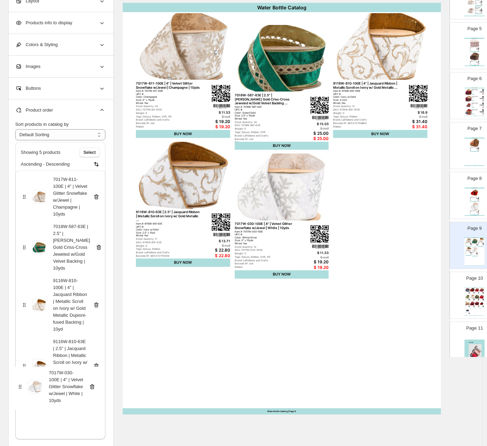
scroll to position [63, 0]
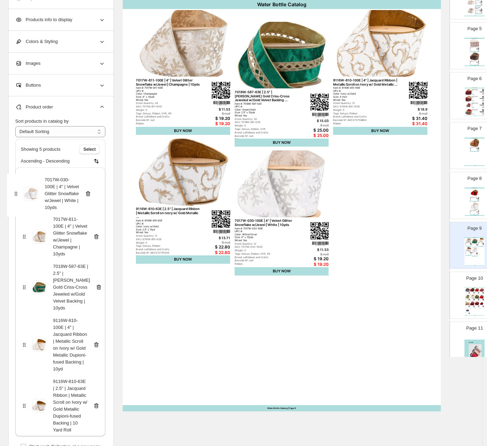
drag, startPoint x: 25, startPoint y: 414, endPoint x: 16, endPoint y: 192, distance: 222.1
click at [16, 192] on div "7017W-811-100E | 4" | Velvet Glitter Snowflake w/Jewel | Champagne | 10yds 7018…" at bounding box center [60, 301] width 90 height 269
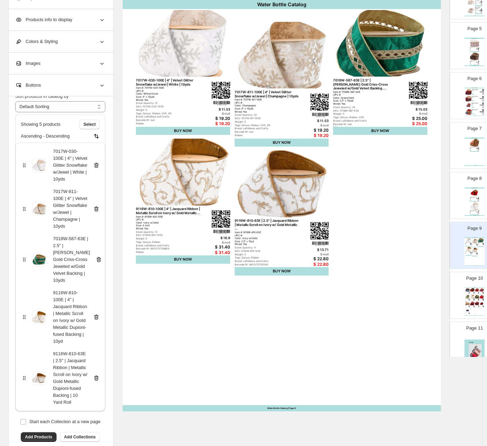
scroll to position [30, 0]
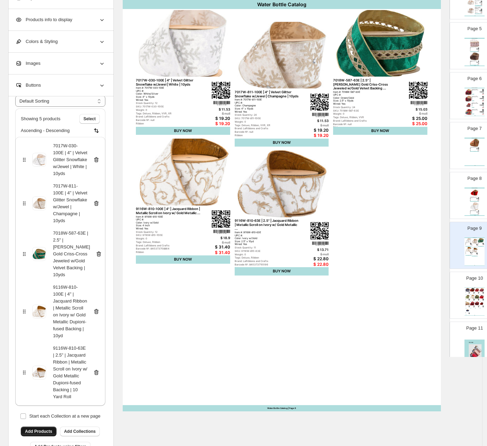
click at [44, 428] on span "Add Products" at bounding box center [38, 431] width 27 height 6
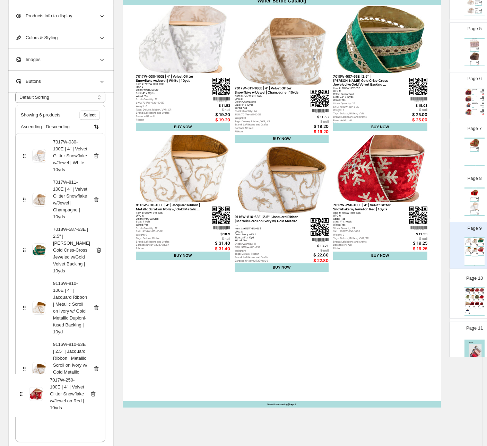
scroll to position [70, 0]
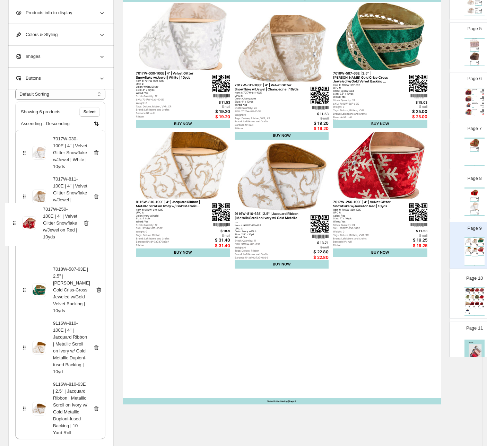
drag, startPoint x: 23, startPoint y: 416, endPoint x: 13, endPoint y: 221, distance: 195.6
click at [13, 221] on div "**********" at bounding box center [60, 267] width 105 height 357
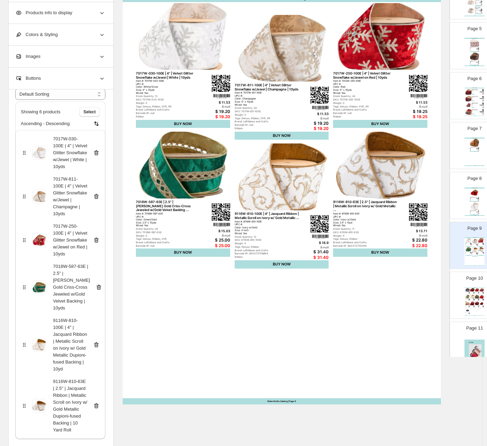
click at [479, 305] on img at bounding box center [481, 303] width 5 height 4
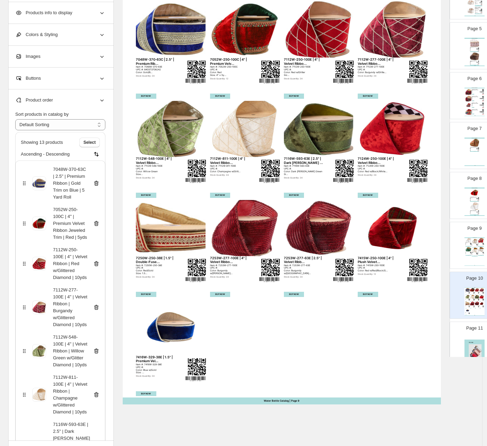
scroll to position [56, 0]
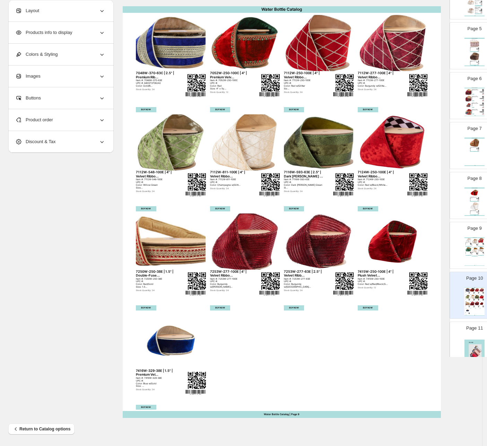
click at [479, 208] on div "Water Bottle Catalog 7012W-250-100C | 4" | Velvet Ribbon | Red w/Gold Tinsel Ed…" at bounding box center [474, 201] width 20 height 28
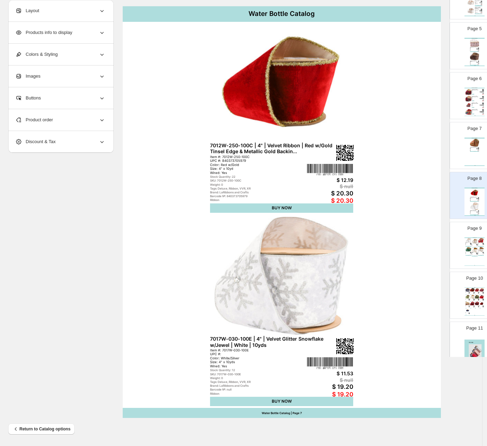
click at [48, 115] on div "Product order" at bounding box center [60, 119] width 90 height 21
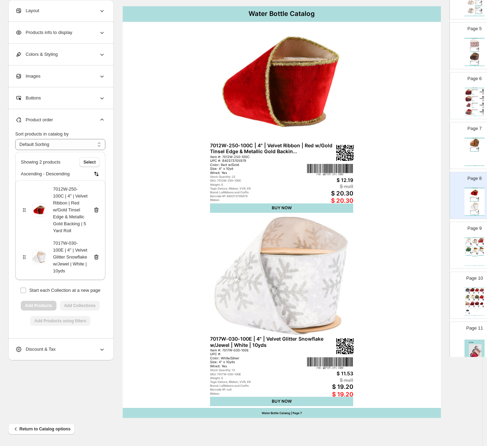
click at [97, 255] on icon at bounding box center [96, 256] width 7 height 7
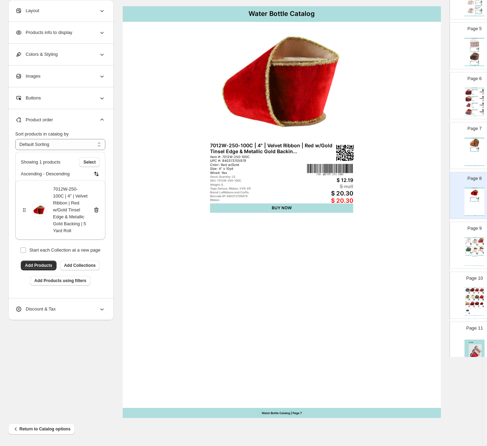
click at [47, 14] on div "Layout" at bounding box center [60, 10] width 90 height 21
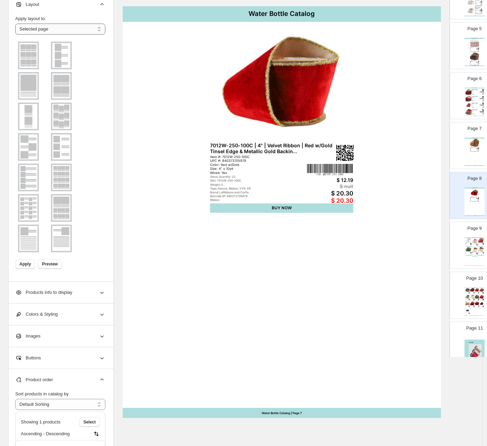
scroll to position [70, 0]
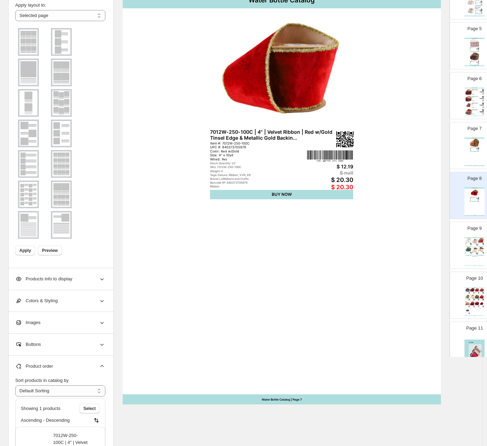
click at [34, 43] on img at bounding box center [28, 41] width 18 height 25
click at [24, 248] on span "Apply" at bounding box center [24, 251] width 11 height 6
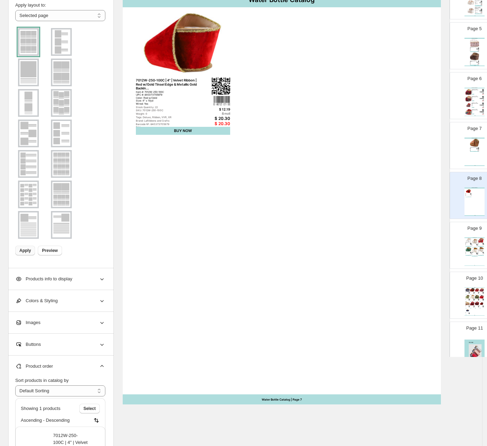
click at [474, 300] on div "7116W-593-63E | 2.5" | Dark Moss ... Item #: 7116W-593-63E UPC #: Color: Dark M…" at bounding box center [476, 299] width 5 height 1
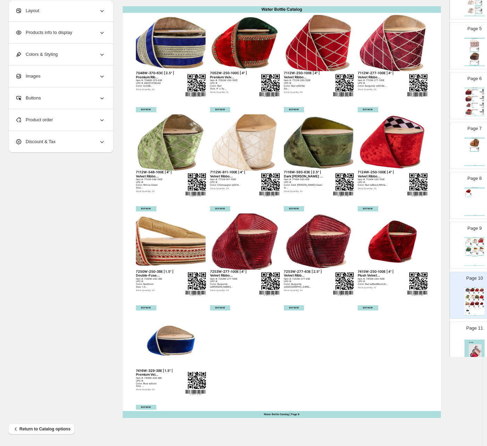
scroll to position [4, 0]
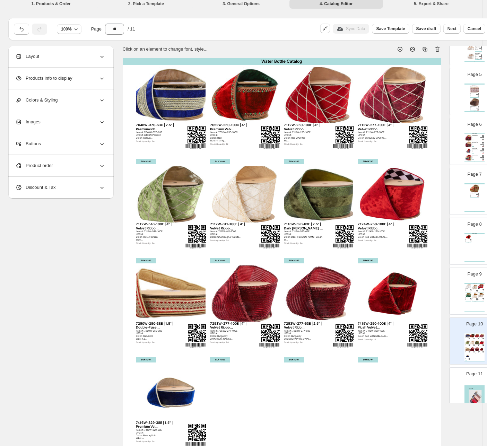
click at [480, 251] on div "Water Bottle Catalog 7012W-250-100C | 4" | Velvet Ribbon | Red w/Gold Tinsel Ed…" at bounding box center [474, 247] width 20 height 28
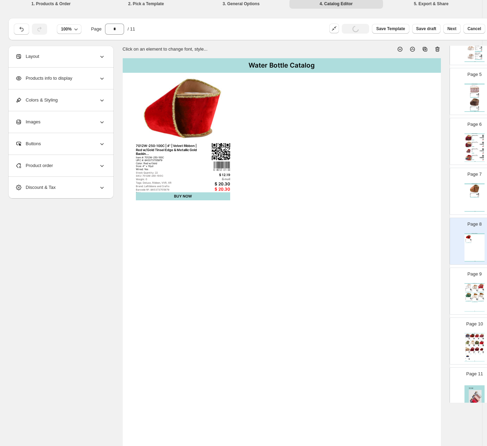
click at [57, 170] on div "Product order" at bounding box center [60, 165] width 90 height 21
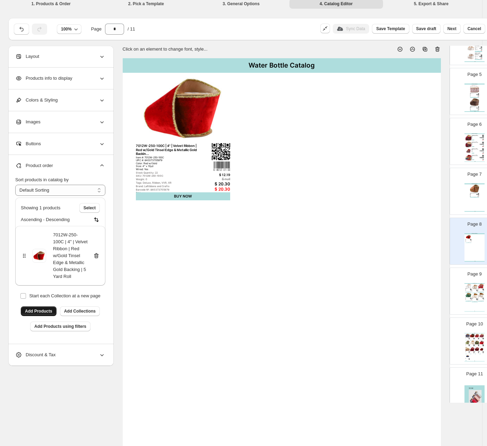
click at [32, 312] on span "Add Products" at bounding box center [38, 311] width 27 height 6
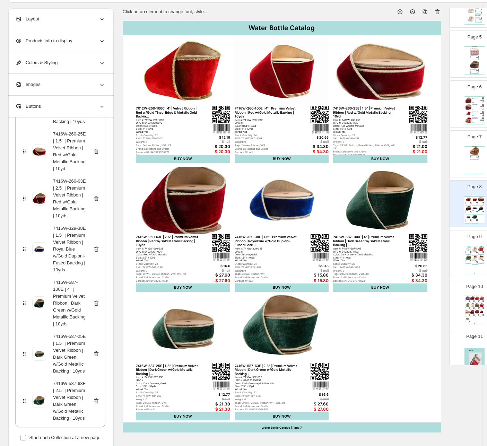
scroll to position [56, 0]
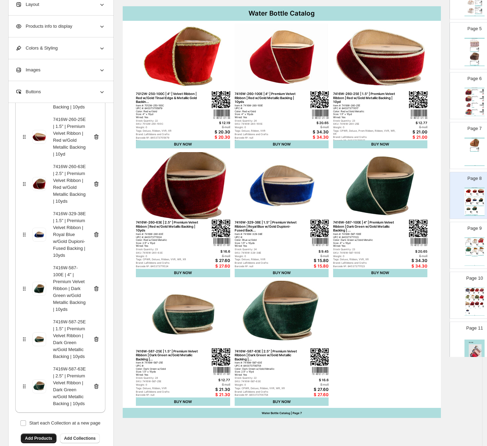
click at [33, 435] on span "Add Products" at bounding box center [38, 438] width 27 height 6
click at [479, 305] on img at bounding box center [481, 303] width 5 height 4
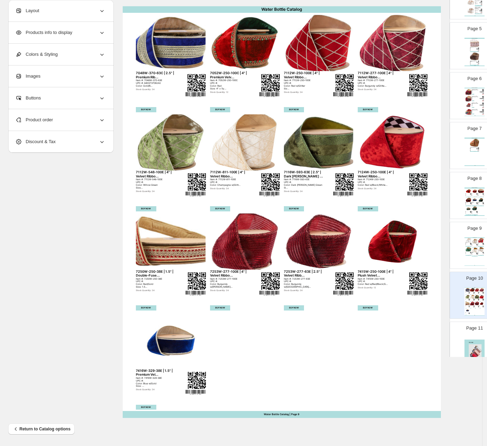
scroll to position [0, 0]
click at [65, 127] on div "Product order" at bounding box center [60, 119] width 90 height 21
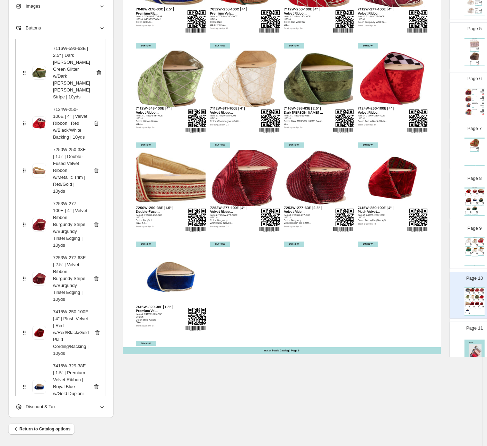
scroll to position [380, 0]
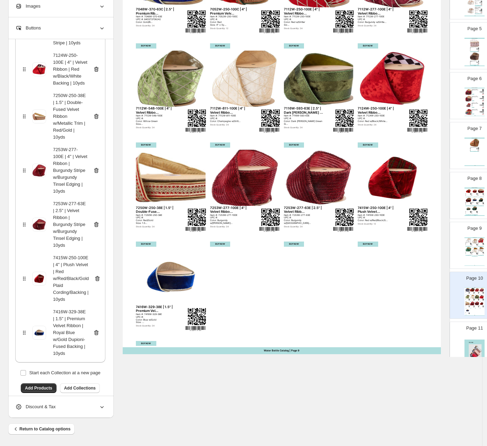
click at [96, 330] on icon at bounding box center [96, 332] width 5 height 5
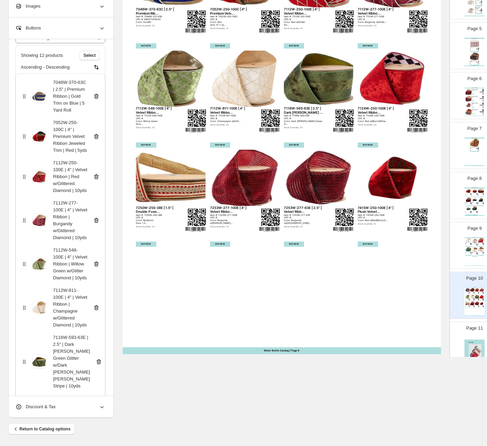
scroll to position [14, 0]
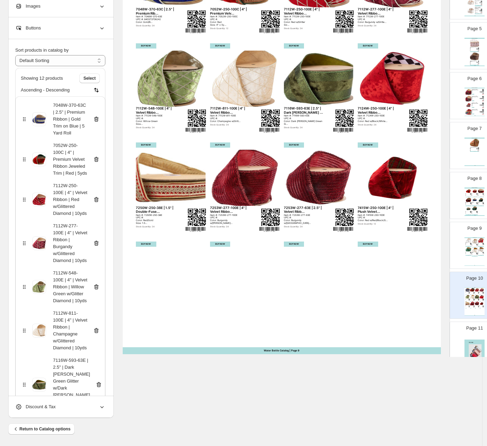
click at [472, 265] on div "Water Bottle Catalog 7017W-030-100E | 4" | Velvet Glitter Snowflake w/Jewel | W…" at bounding box center [474, 251] width 20 height 28
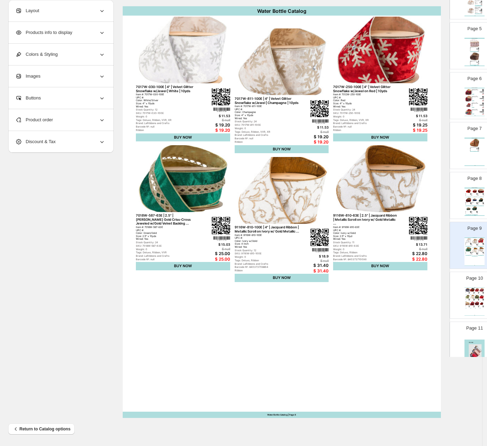
scroll to position [0, 0]
click at [466, 161] on div "Water Bottle Catalog 7009W-036-100C | 4" | Velvet Ribbon | Diamond Apple Green/…" at bounding box center [474, 151] width 20 height 28
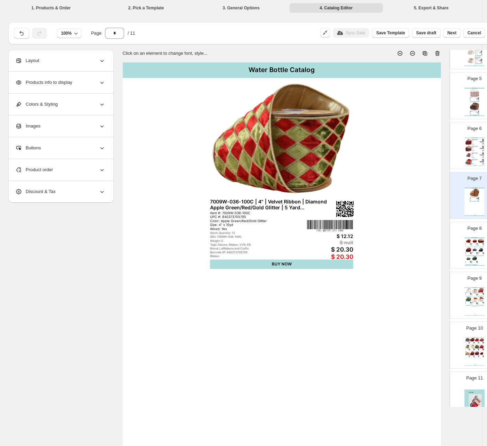
drag, startPoint x: 435, startPoint y: 53, endPoint x: 434, endPoint y: 59, distance: 6.4
click at [436, 53] on icon at bounding box center [437, 53] width 7 height 7
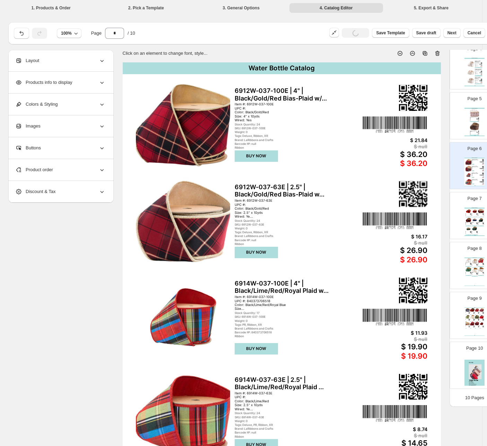
scroll to position [187, 0]
click at [474, 319] on img at bounding box center [476, 317] width 5 height 4
type input "*"
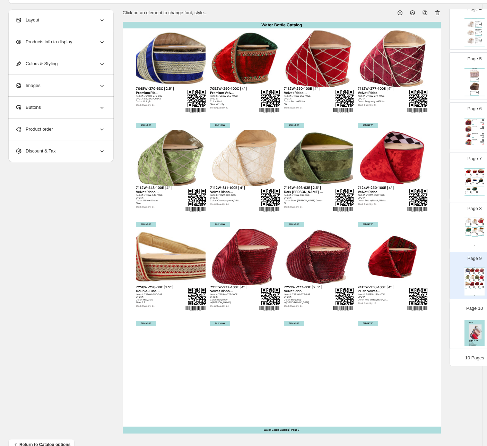
scroll to position [52, 0]
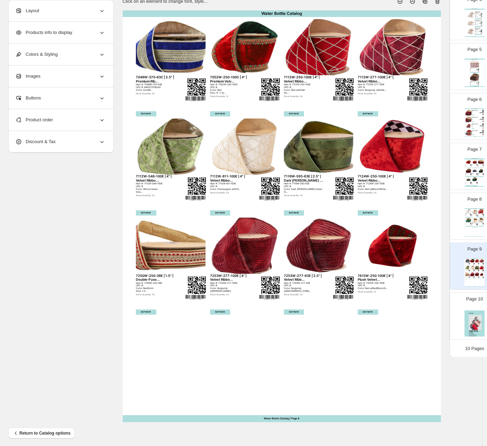
click at [35, 117] on span "Product order" at bounding box center [34, 119] width 38 height 7
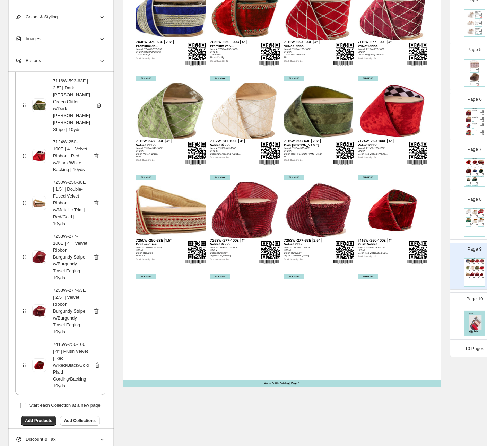
scroll to position [104, 0]
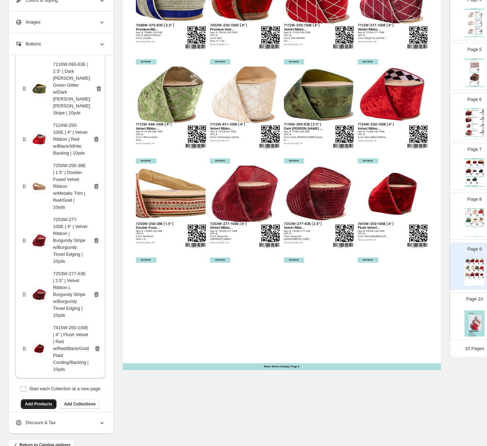
click at [38, 401] on span "Add Products" at bounding box center [38, 404] width 27 height 6
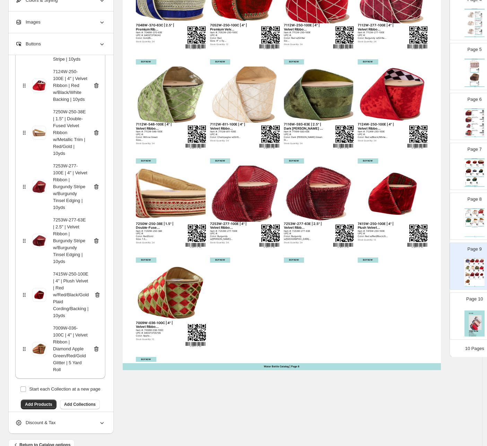
scroll to position [380, 0]
click at [30, 401] on span "Add Products" at bounding box center [38, 404] width 27 height 6
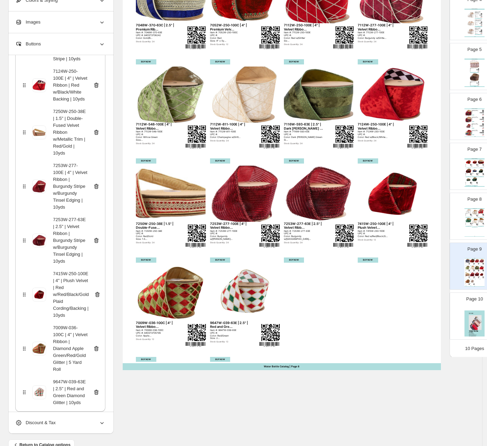
click at [96, 391] on icon at bounding box center [96, 392] width 1 height 2
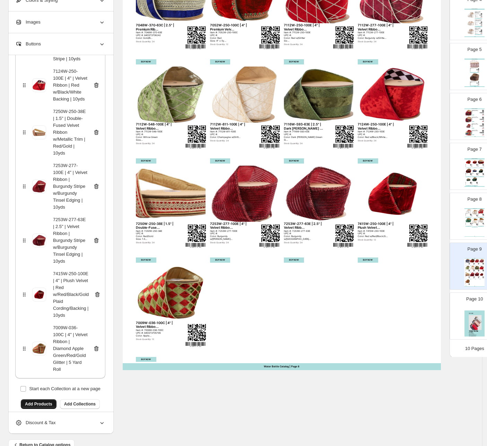
click at [44, 401] on span "Add Products" at bounding box center [38, 404] width 27 height 6
click at [31, 401] on span "Add Products" at bounding box center [38, 404] width 27 height 6
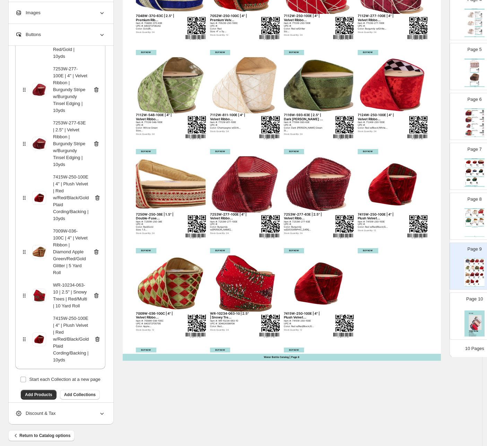
scroll to position [125, 0]
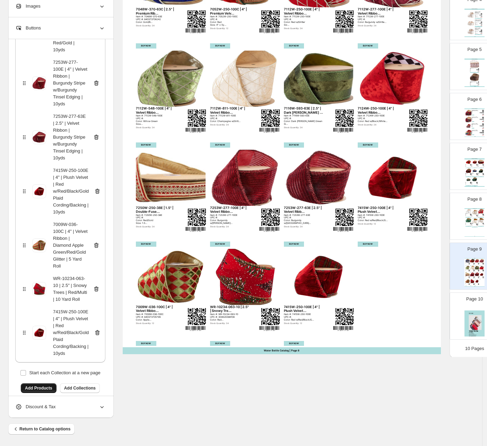
click at [39, 385] on span "Add Products" at bounding box center [38, 388] width 27 height 6
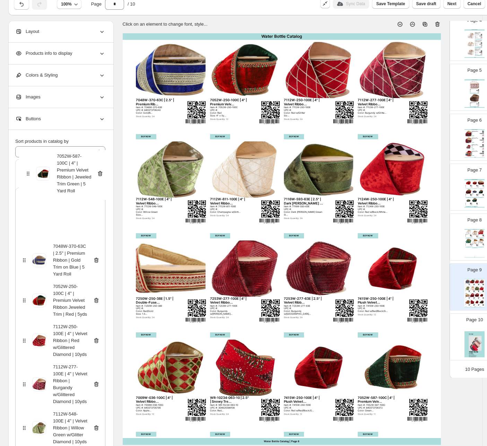
scroll to position [0, 0]
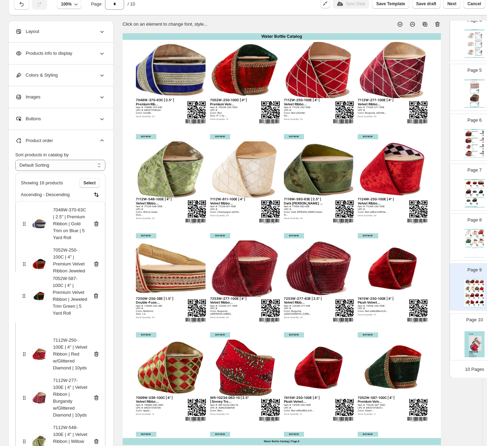
drag, startPoint x: 26, startPoint y: 356, endPoint x: 25, endPoint y: 293, distance: 63.7
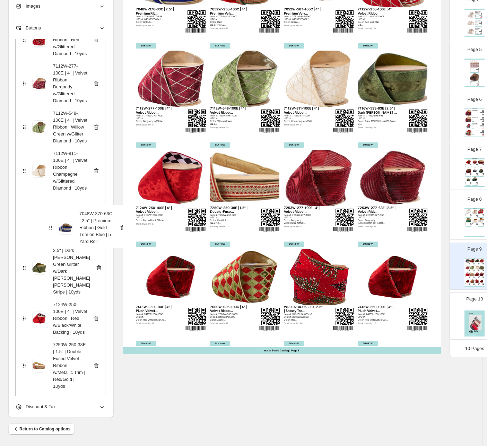
scroll to position [178, 0]
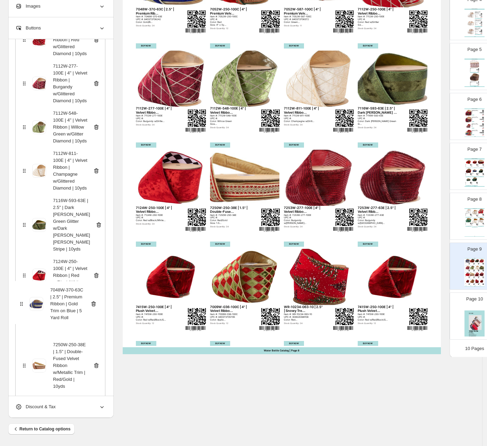
drag, startPoint x: 23, startPoint y: 225, endPoint x: 20, endPoint y: 306, distance: 81.4
click at [20, 306] on div "7048W-370-63C | 2.5" | Premium Ribbon | Gold Trim on Blue | 5 Yard Roll 7052W-2…" at bounding box center [60, 315] width 90 height 766
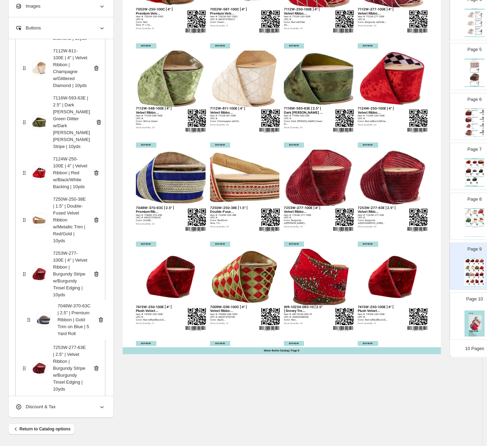
scroll to position [285, 0]
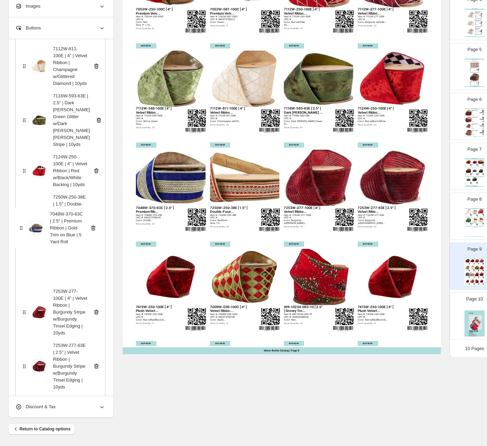
drag, startPoint x: 24, startPoint y: 303, endPoint x: 21, endPoint y: 233, distance: 69.7
click at [21, 233] on div "7052W-250-100C | 4" | Premium Velvet Ribbon Jeweled Trim | Red | 5yds 7052W-587…" at bounding box center [60, 208] width 90 height 766
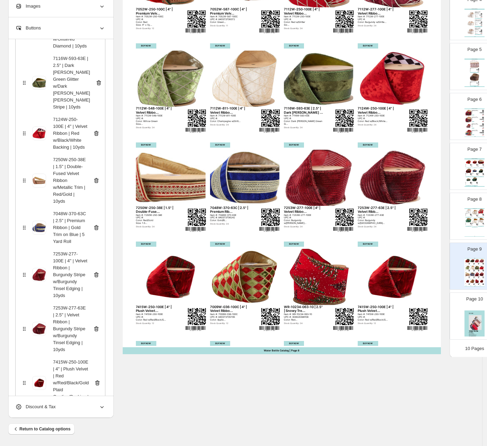
scroll to position [337, 0]
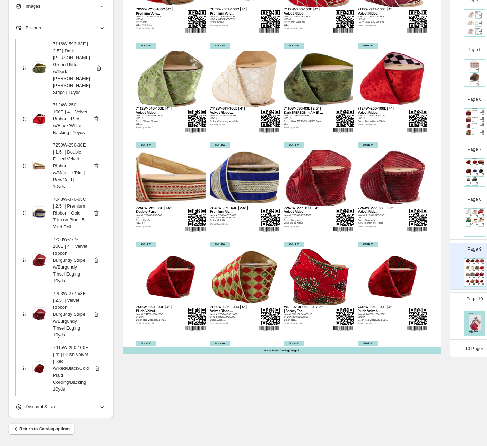
click at [96, 366] on icon at bounding box center [97, 368] width 5 height 5
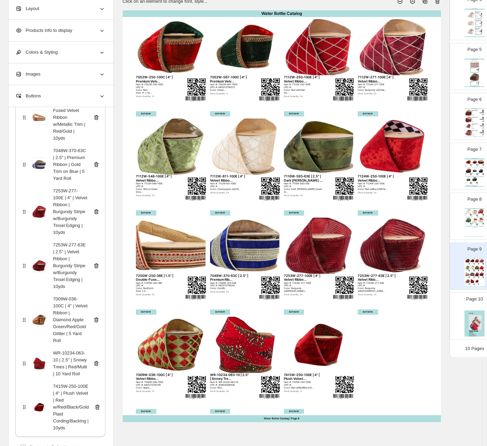
scroll to position [460, 0]
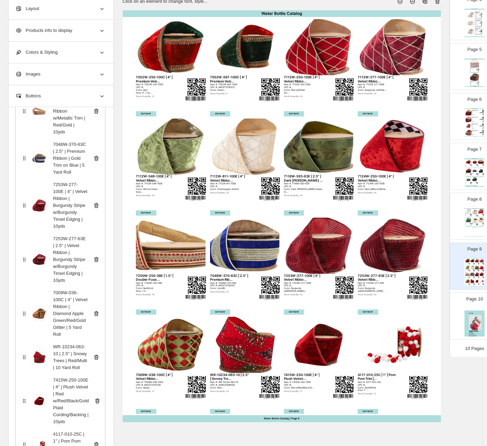
click at [324, 354] on img at bounding box center [318, 345] width 69 height 56
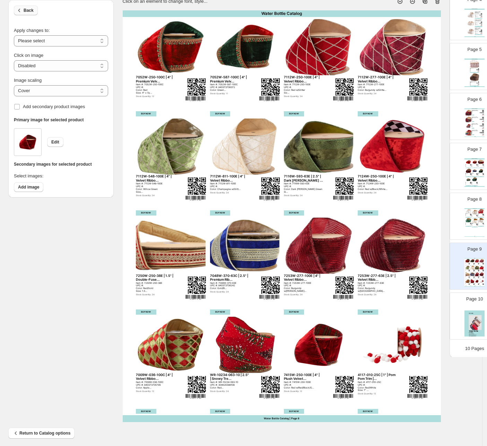
click at [21, 9] on icon "button" at bounding box center [19, 10] width 7 height 7
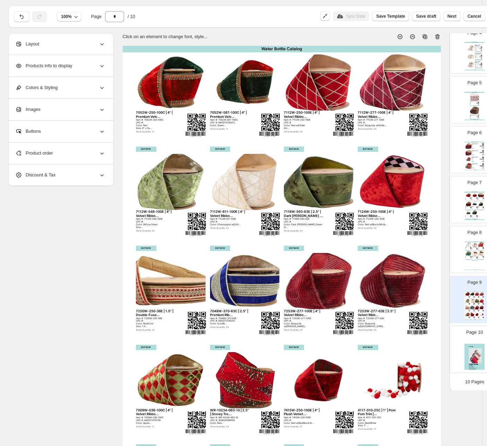
scroll to position [0, 0]
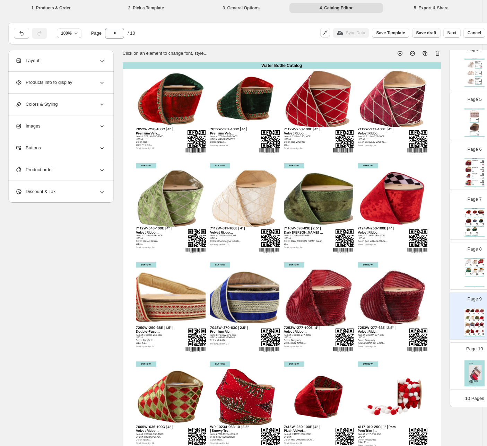
click at [430, 32] on span "Save draft" at bounding box center [426, 33] width 20 height 6
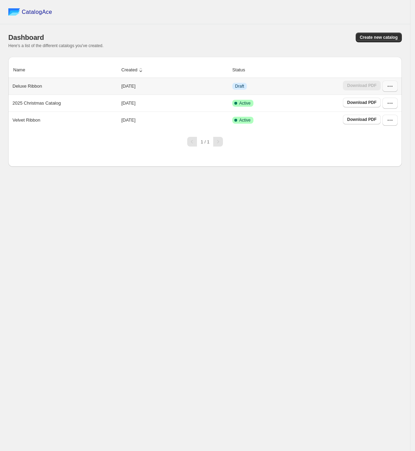
click at [391, 87] on icon "button" at bounding box center [389, 86] width 7 height 7
click at [390, 139] on span "Edit" at bounding box center [390, 137] width 36 height 7
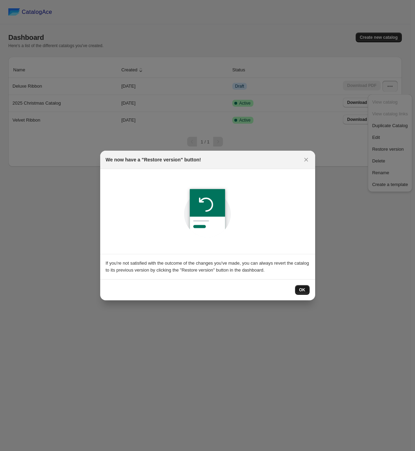
click at [303, 291] on span "OK" at bounding box center [302, 290] width 6 height 6
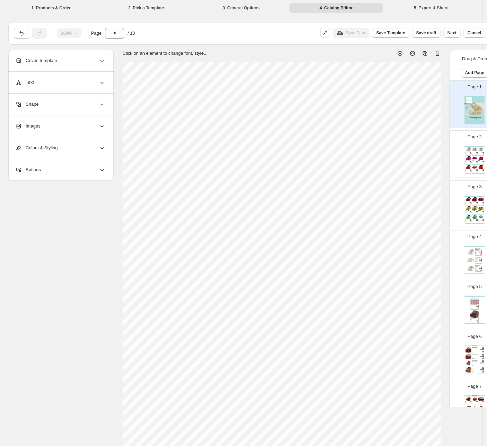
click at [478, 306] on img at bounding box center [478, 305] width 1 height 1
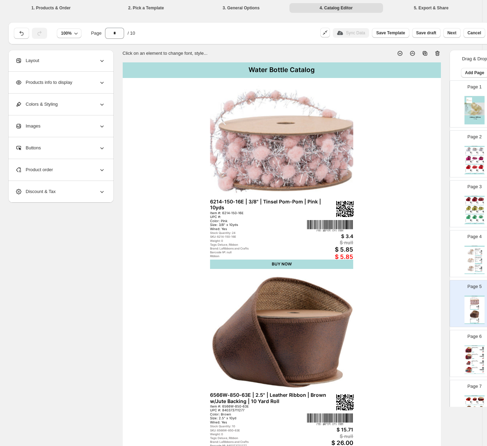
click at [474, 356] on div "Water Bottle Catalog 6912W-037-100E | 4" | Black/Gold/Red Bias-Plaid w/... Item…" at bounding box center [474, 359] width 20 height 28
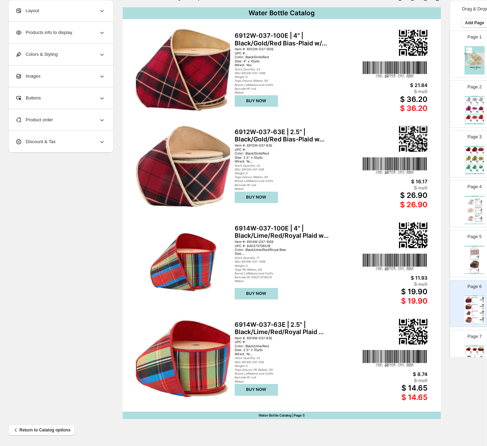
scroll to position [56, 0]
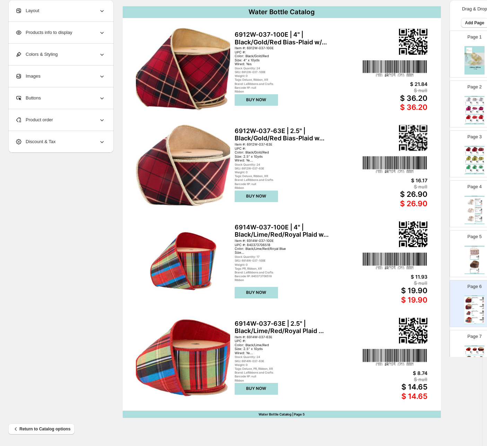
click at [476, 346] on div "Page 7 Water Bottle Catalog 7012W-250-100C | 4" | Velvet Ribbon | Red w/Gold Ti…" at bounding box center [471, 350] width 44 height 46
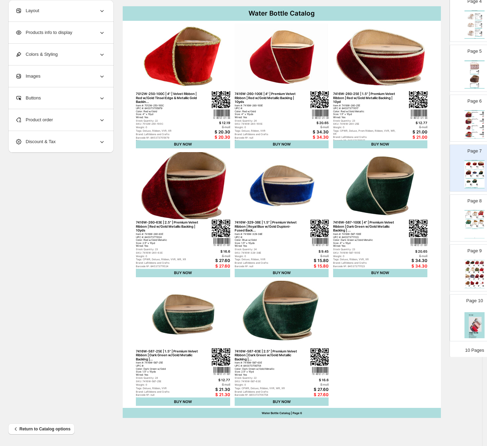
scroll to position [187, 0]
click at [465, 220] on img at bounding box center [468, 220] width 6 height 5
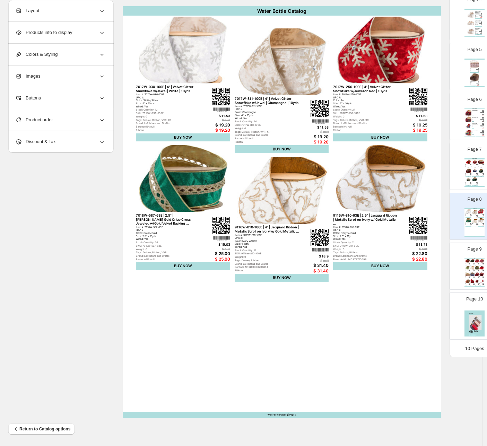
click at [467, 267] on div "Water Bottle Catalog 7052W-250-100C | 4" | Premium Velv... Item #: 7052W-250-10…" at bounding box center [474, 272] width 20 height 28
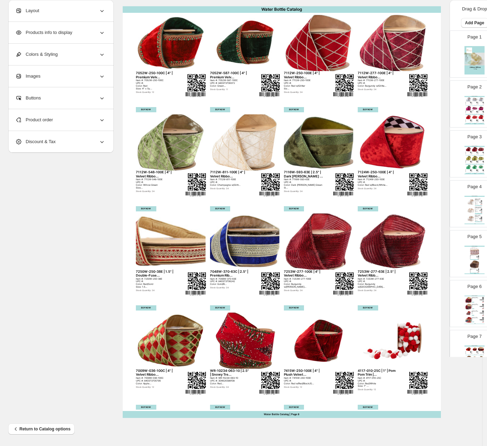
scroll to position [0, 0]
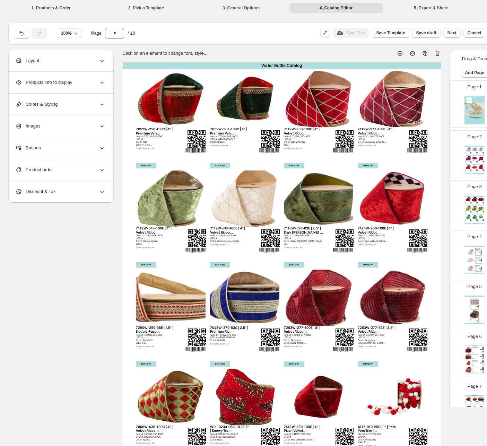
click at [425, 53] on icon at bounding box center [424, 53] width 7 height 7
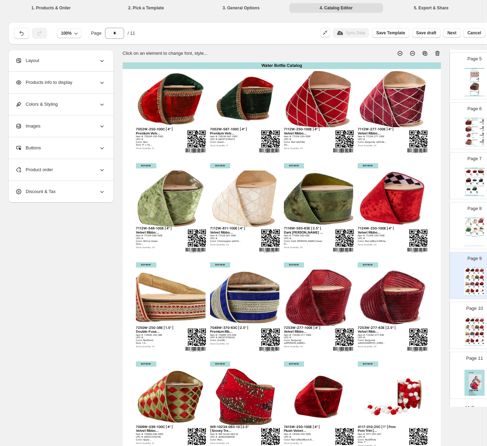
scroll to position [237, 0]
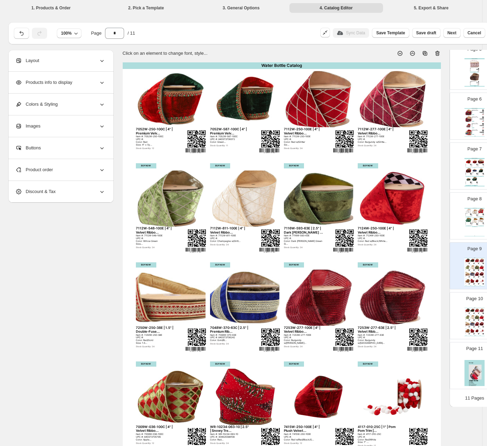
click at [470, 319] on img at bounding box center [472, 317] width 5 height 4
type input "**"
click at [66, 166] on div "Product order" at bounding box center [60, 169] width 90 height 21
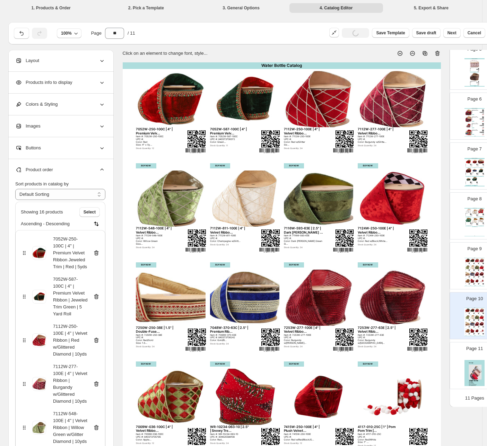
click at [96, 255] on icon at bounding box center [96, 252] width 7 height 7
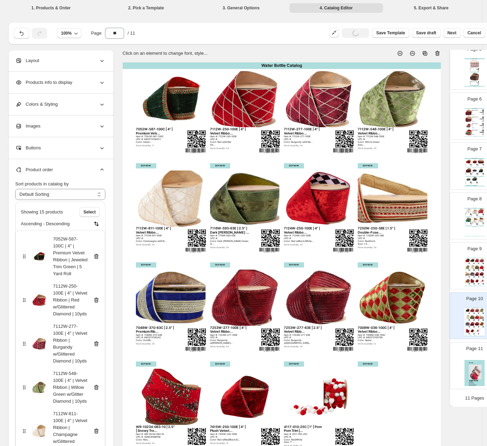
click at [96, 256] on icon at bounding box center [96, 256] width 7 height 7
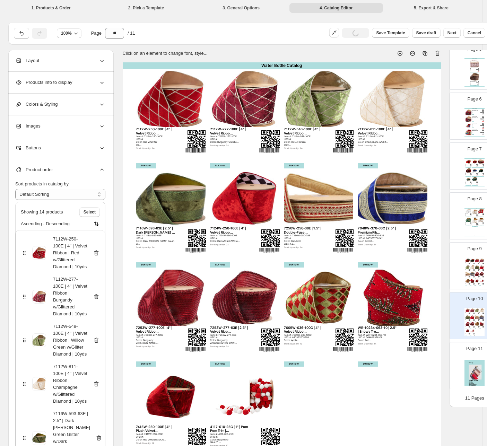
drag, startPoint x: 95, startPoint y: 247, endPoint x: 96, endPoint y: 252, distance: 5.0
click at [96, 250] on div "7112W-250-100E | 4" | Velvet Ribbon | Red w/Glittered Diamond | 10yds" at bounding box center [60, 252] width 79 height 35
click at [96, 254] on icon at bounding box center [96, 253] width 1 height 2
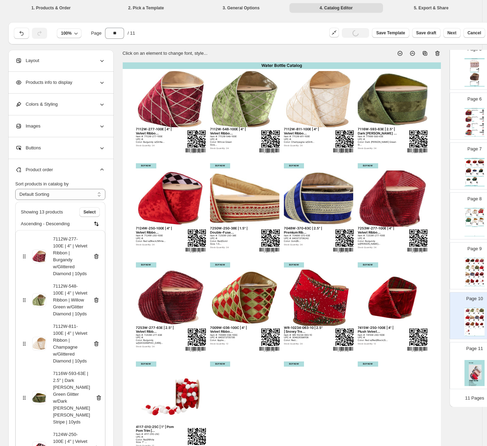
click at [96, 257] on icon at bounding box center [96, 257] width 1 height 2
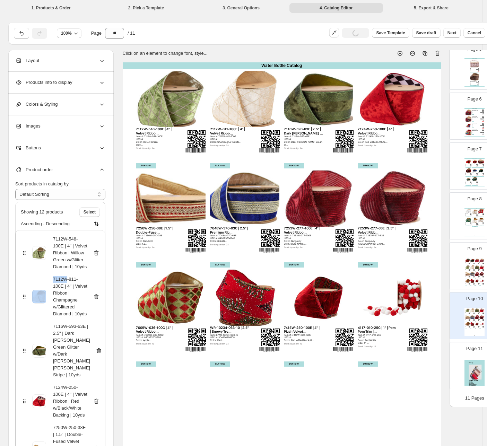
click at [96, 257] on div "7112W-548-100E | 4" | Velvet Ribbon | Willow Green w/Glitter Diamond | 10yds" at bounding box center [60, 252] width 79 height 35
click at [95, 253] on icon at bounding box center [96, 252] width 5 height 5
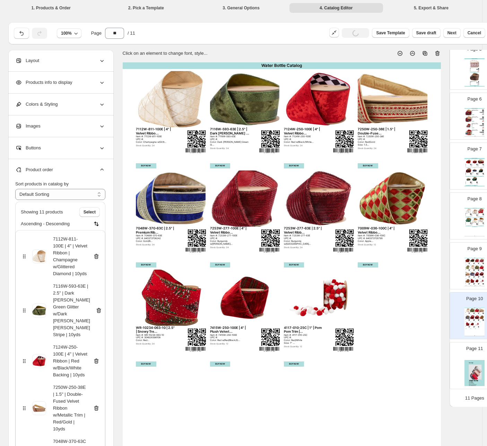
click at [96, 256] on icon at bounding box center [96, 256] width 7 height 7
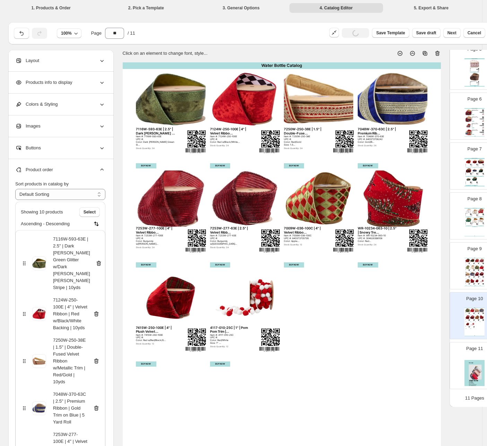
click at [96, 260] on icon at bounding box center [98, 263] width 7 height 7
